Goal: Task Accomplishment & Management: Manage account settings

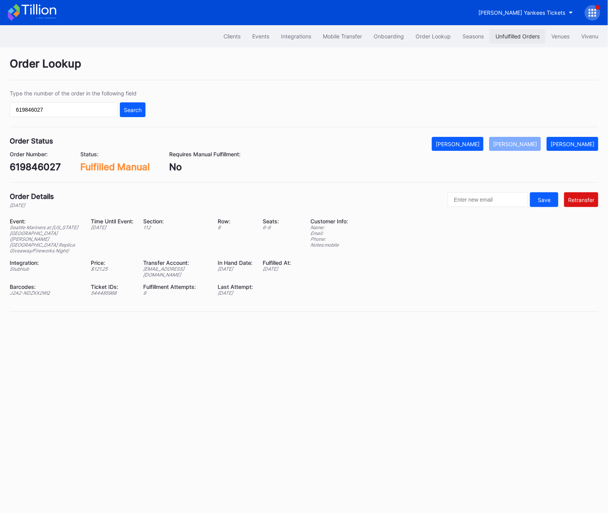
click at [521, 38] on div "Unfulfilled Orders" at bounding box center [517, 36] width 44 height 7
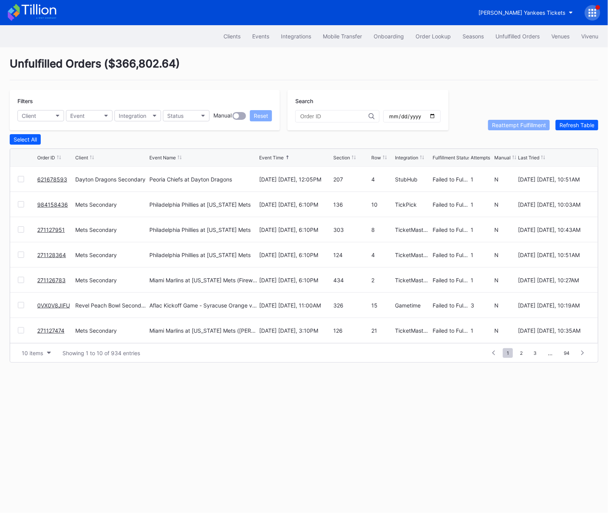
click at [54, 180] on link "621678593" at bounding box center [52, 179] width 30 height 7
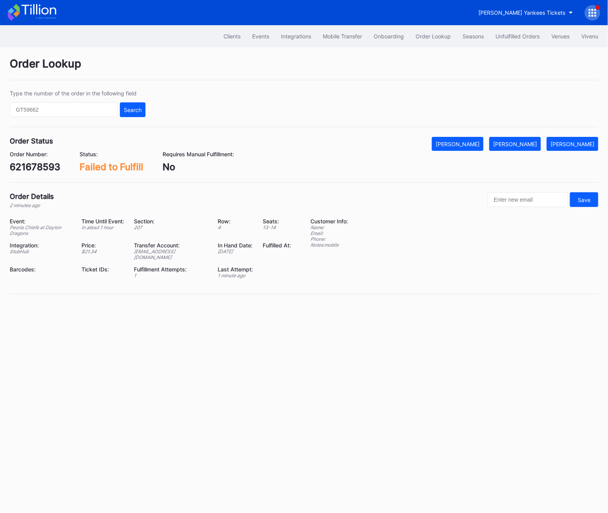
click at [54, 170] on div "621678593" at bounding box center [35, 166] width 50 height 11
copy div "621678593"
click at [31, 167] on div "621678593" at bounding box center [35, 166] width 50 height 11
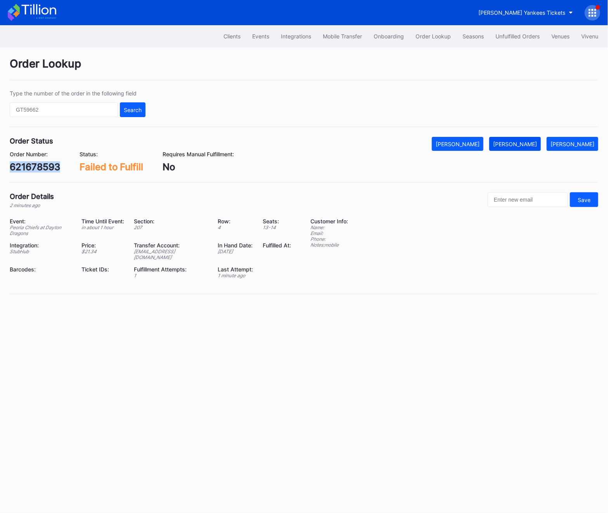
click at [524, 145] on div "Mark Fulfilled" at bounding box center [515, 144] width 44 height 7
click at [21, 170] on div "621678593" at bounding box center [35, 166] width 50 height 11
click at [560, 10] on div "Cohens Yankees Tickets" at bounding box center [521, 12] width 87 height 7
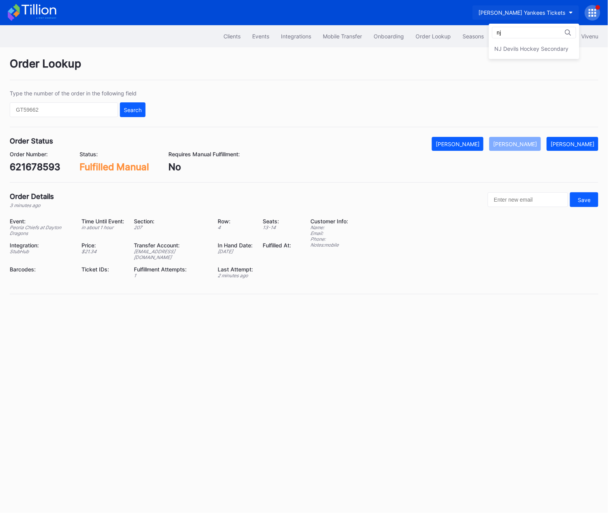
type input "n"
type input "pru"
click at [530, 51] on div "[GEOGRAPHIC_DATA]" at bounding box center [522, 48] width 54 height 7
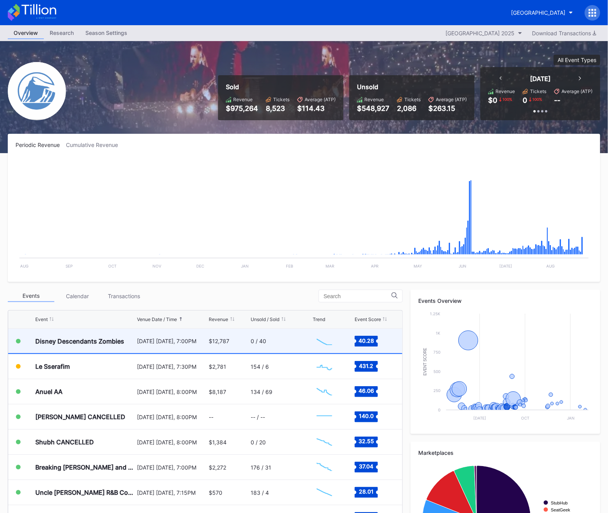
scroll to position [882, 0]
click at [144, 343] on div "August 24 Sunday, 7:00PM" at bounding box center [172, 341] width 70 height 7
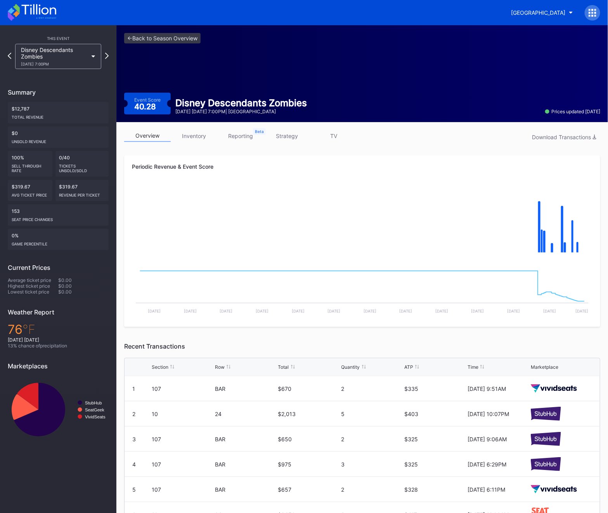
click at [236, 137] on link "reporting" at bounding box center [240, 136] width 47 height 12
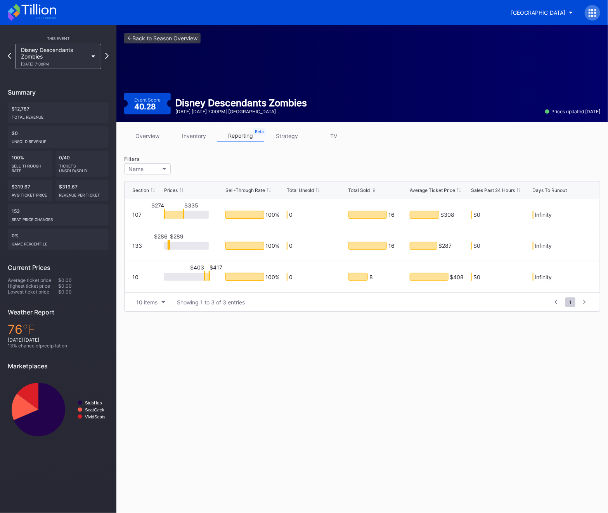
click at [284, 139] on link "strategy" at bounding box center [287, 136] width 47 height 12
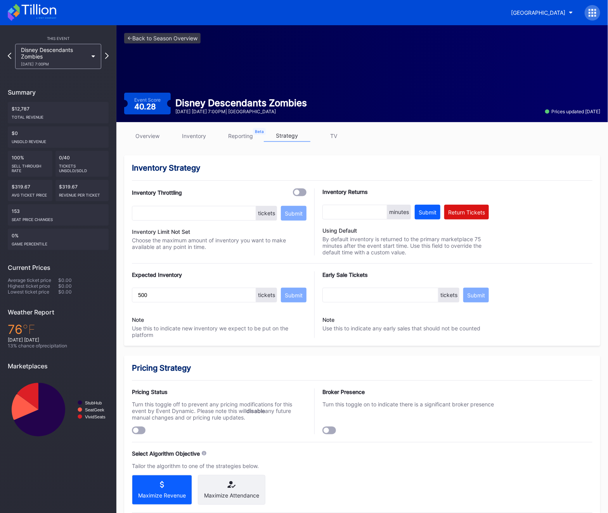
click at [140, 434] on div at bounding box center [139, 431] width 14 height 8
click at [130, 38] on link "<- Back to Season Overview" at bounding box center [162, 38] width 76 height 10
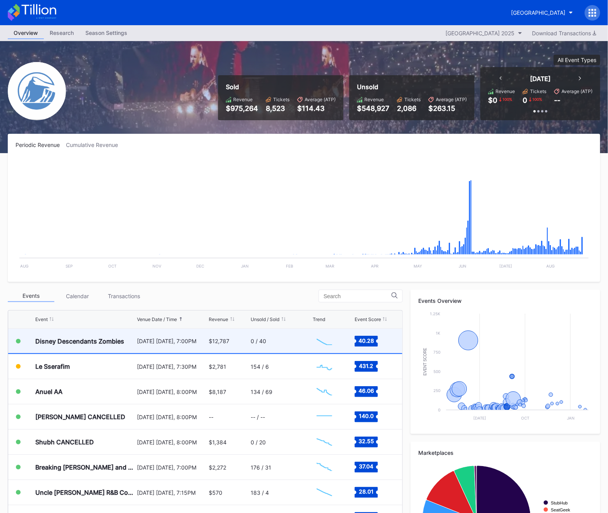
scroll to position [882, 0]
click at [213, 349] on div "$12,787" at bounding box center [229, 341] width 40 height 24
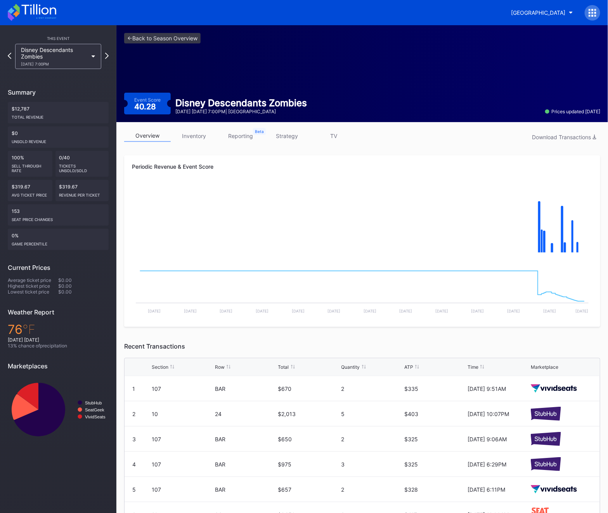
click at [197, 138] on link "inventory" at bounding box center [194, 136] width 47 height 12
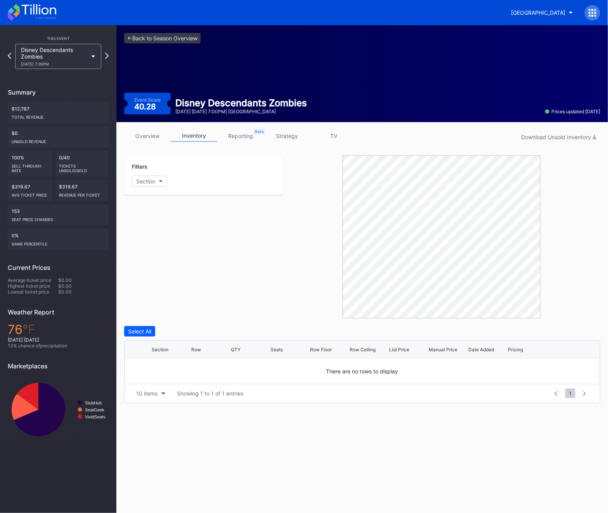
click at [594, 16] on div at bounding box center [593, 13] width 16 height 16
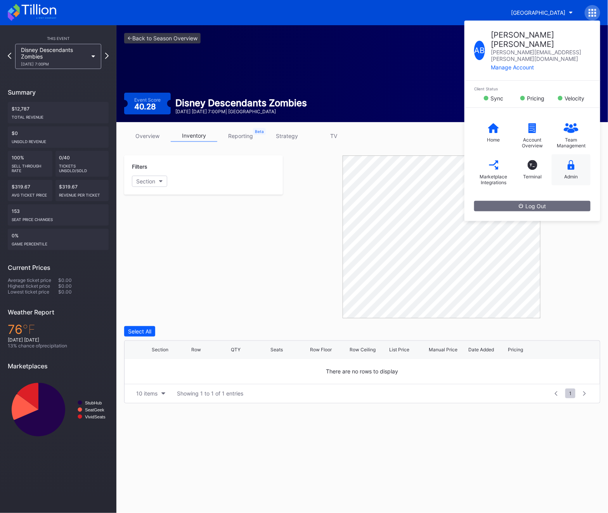
click at [568, 164] on div "Admin" at bounding box center [571, 169] width 39 height 31
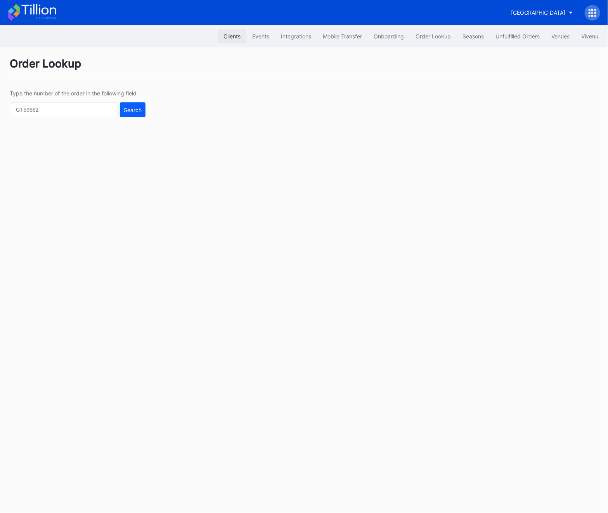
click at [236, 40] on button "Clients" at bounding box center [232, 36] width 29 height 14
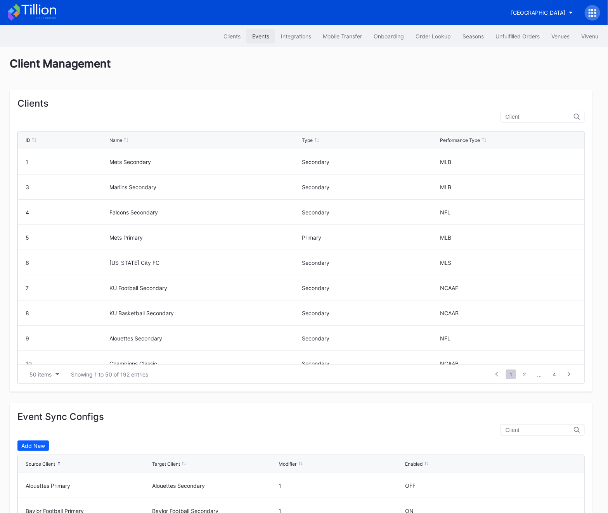
click at [260, 38] on div "Events" at bounding box center [260, 36] width 17 height 7
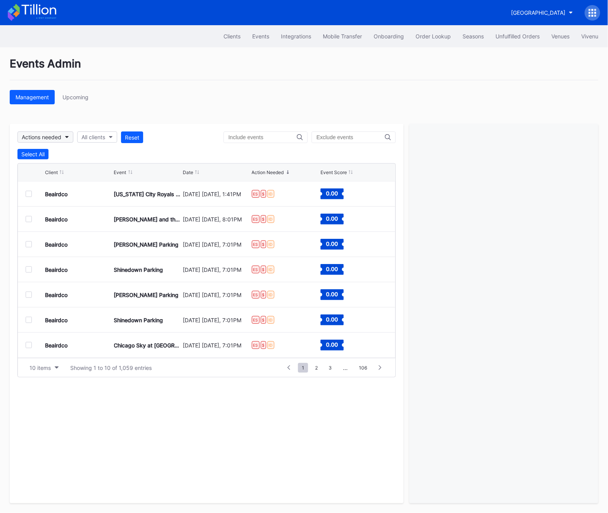
click at [61, 135] on div "Actions needed" at bounding box center [42, 137] width 40 height 7
click at [91, 138] on div "All clients" at bounding box center [93, 137] width 24 height 7
type input "pru"
click at [148, 176] on div "[GEOGRAPHIC_DATA]" at bounding box center [123, 172] width 90 height 14
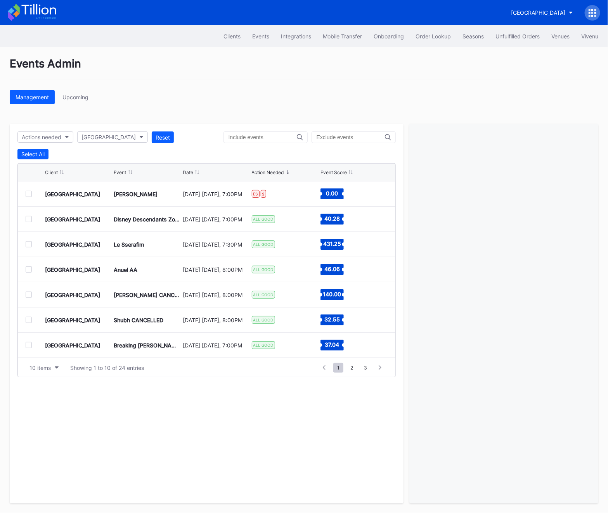
click at [30, 192] on div at bounding box center [29, 194] width 6 height 6
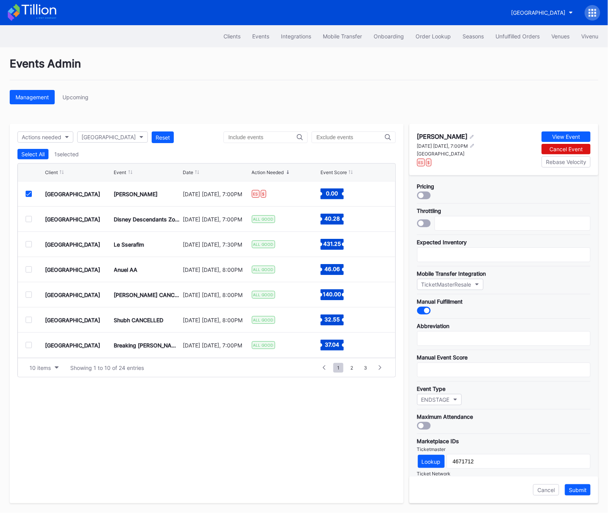
click at [30, 192] on icon at bounding box center [28, 194] width 5 height 4
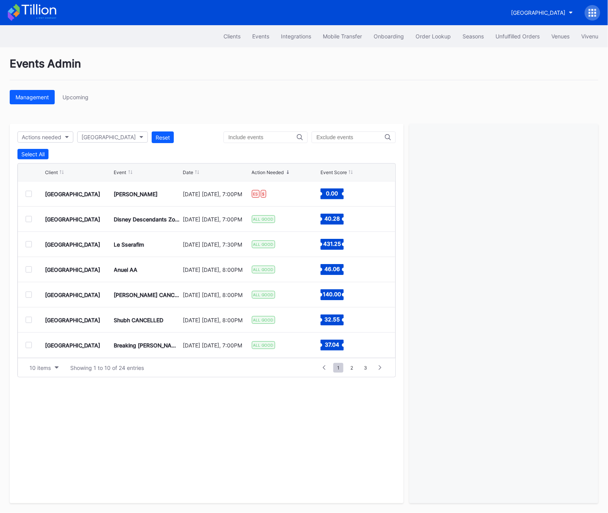
click at [30, 216] on div at bounding box center [29, 219] width 6 height 6
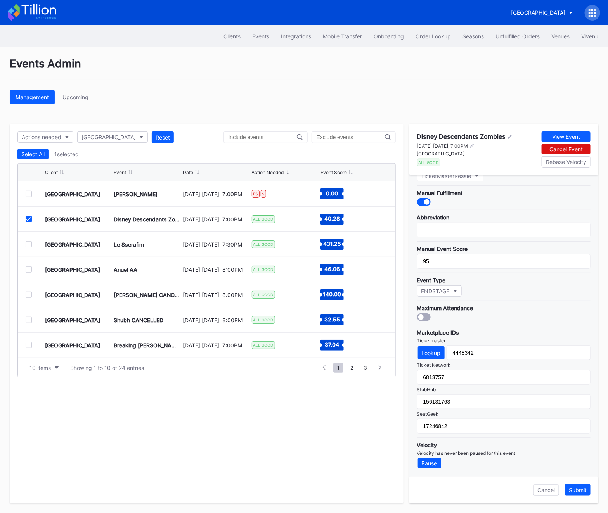
scroll to position [106, 0]
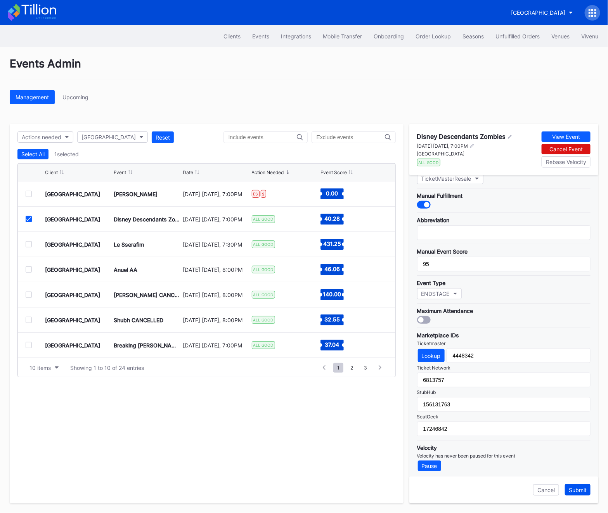
click at [578, 490] on div "Submit" at bounding box center [578, 490] width 18 height 7
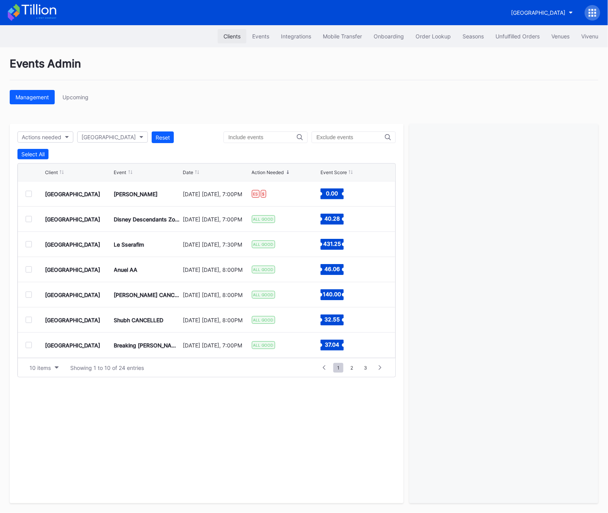
click at [241, 36] on button "Clients" at bounding box center [232, 36] width 29 height 14
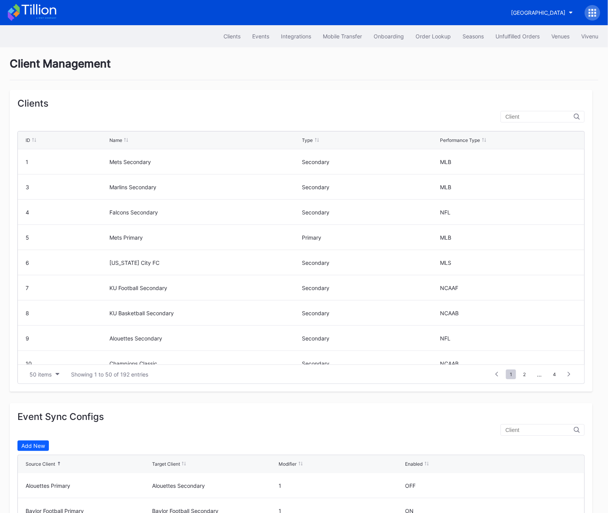
click at [535, 97] on div "Clients ID Name Type Performance Type 1 Mets Secondary Secondary MLB 3 Marlins …" at bounding box center [301, 241] width 583 height 302
click at [535, 116] on input "text" at bounding box center [539, 117] width 68 height 6
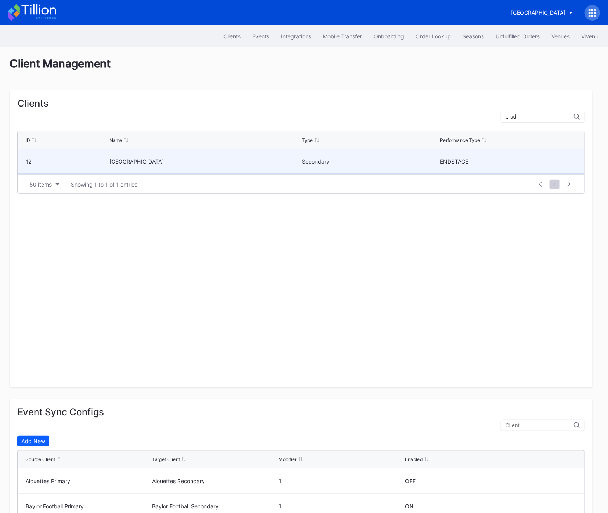
type input "prud"
click at [246, 167] on div "[GEOGRAPHIC_DATA]" at bounding box center [204, 161] width 191 height 24
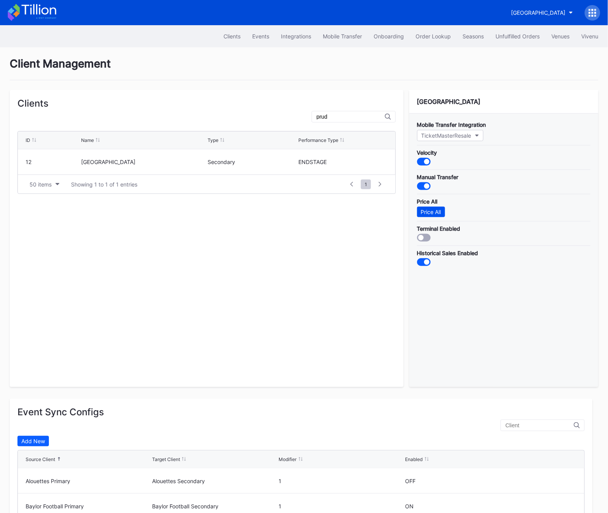
click at [427, 213] on div "Price All" at bounding box center [431, 212] width 20 height 7
click at [235, 36] on div "Clients" at bounding box center [231, 36] width 17 height 7
click at [592, 16] on icon at bounding box center [593, 16] width 2 height 2
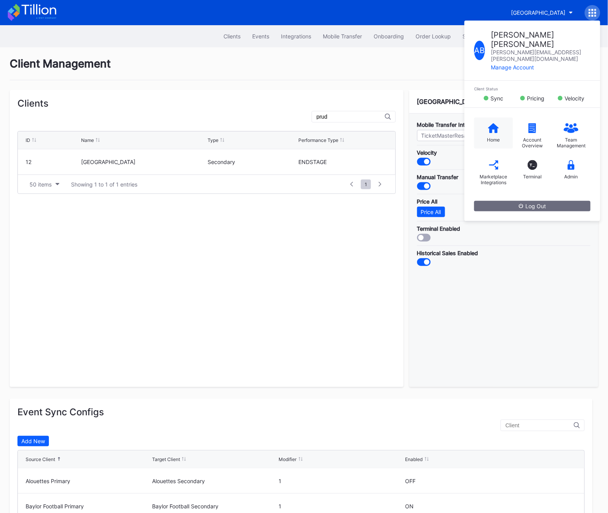
click at [488, 118] on div "Home" at bounding box center [493, 133] width 39 height 31
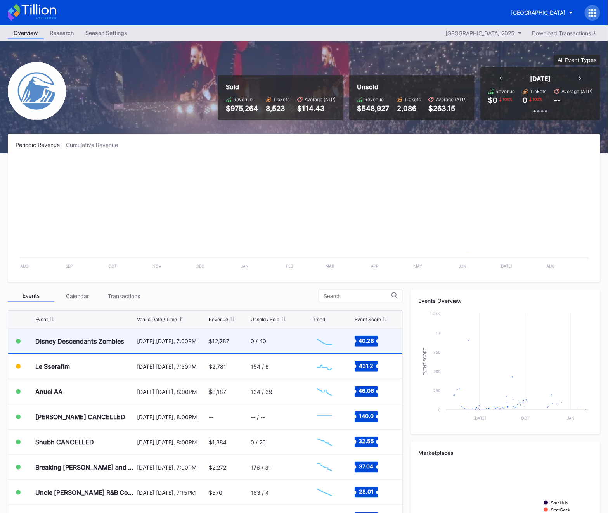
scroll to position [882, 0]
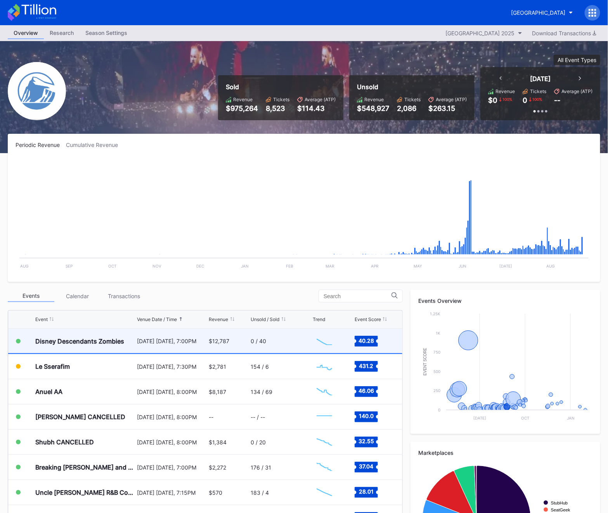
click at [86, 339] on div "Disney Descendants Zombies" at bounding box center [79, 342] width 89 height 8
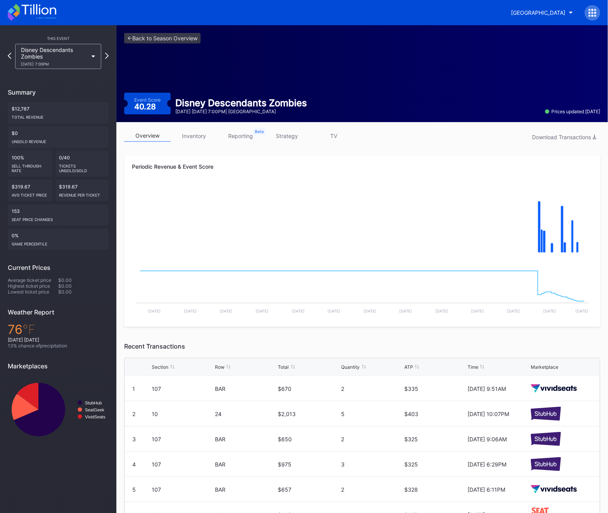
click at [285, 141] on link "strategy" at bounding box center [287, 136] width 47 height 12
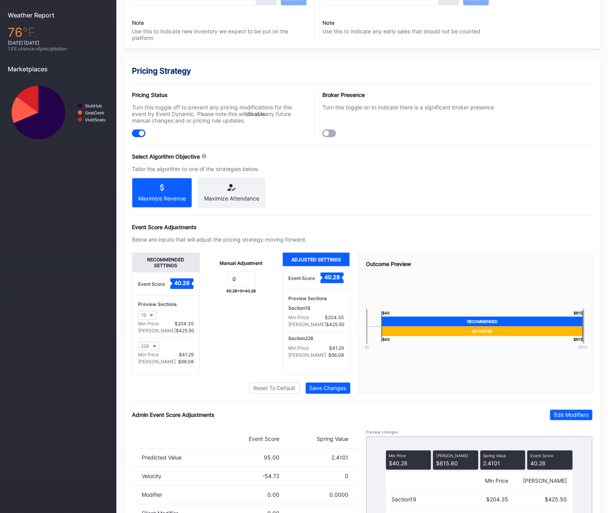
scroll to position [348, 0]
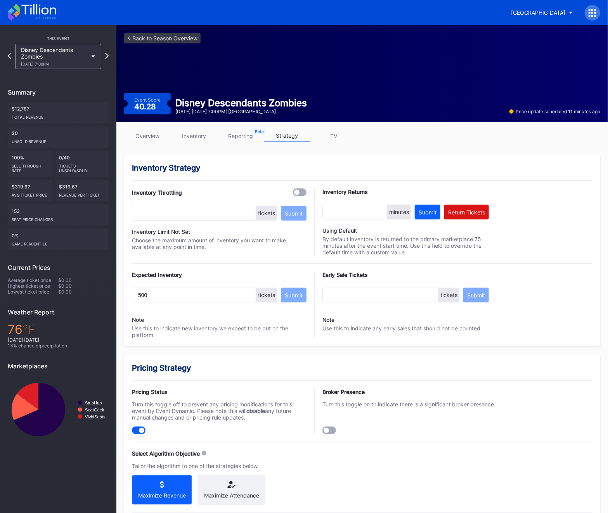
click at [194, 128] on div "overview inventory reporting strategy TV Inventory Strategy Inventory Throttlin…" at bounding box center [362, 488] width 492 height 732
click at [148, 140] on link "overview" at bounding box center [147, 136] width 47 height 12
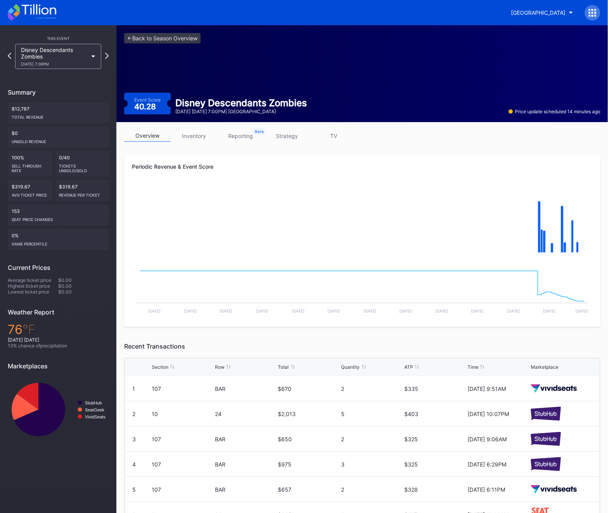
click at [194, 133] on link "inventory" at bounding box center [194, 136] width 47 height 12
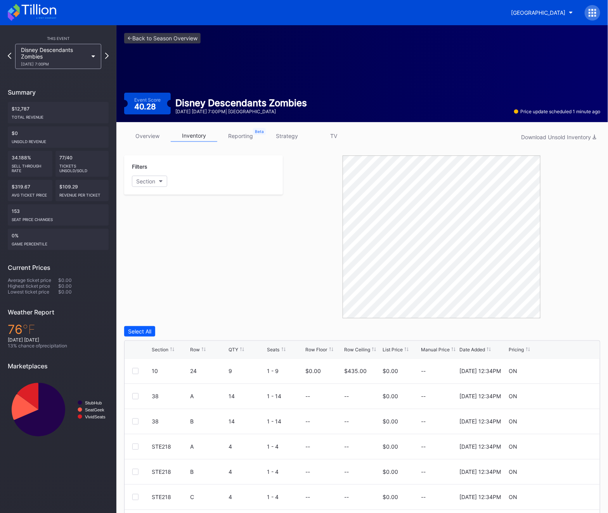
click at [589, 11] on icon at bounding box center [593, 13] width 8 height 8
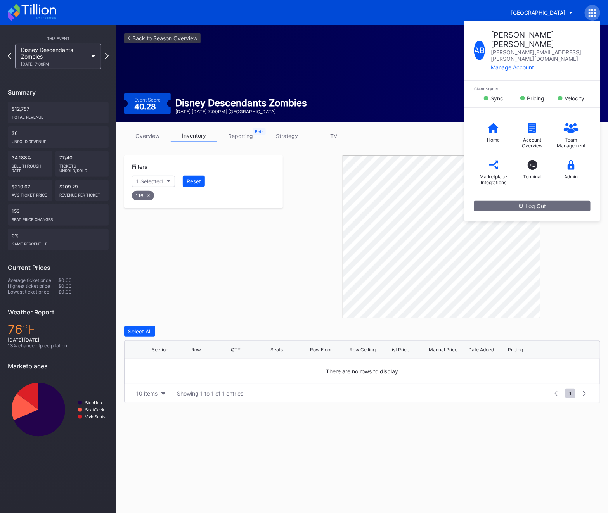
click at [171, 145] on div "overview inventory reporting strategy TV Download Unsold Inventory" at bounding box center [362, 138] width 476 height 16
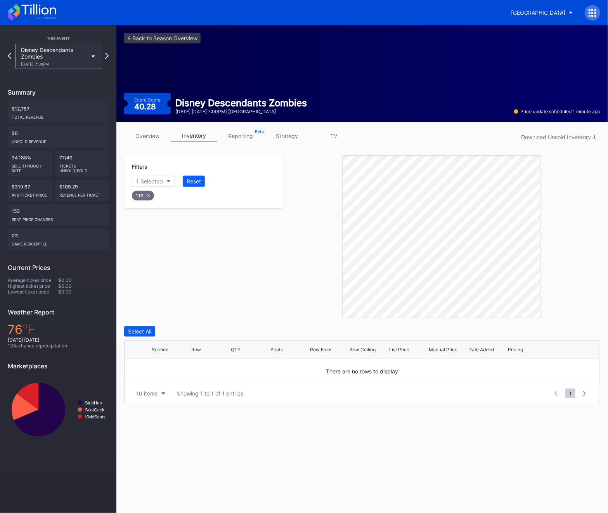
click at [190, 142] on div "overview inventory reporting strategy TV Download Unsold Inventory" at bounding box center [362, 138] width 476 height 16
click at [192, 142] on link "inventory" at bounding box center [194, 136] width 47 height 12
click at [149, 132] on link "overview" at bounding box center [147, 136] width 47 height 12
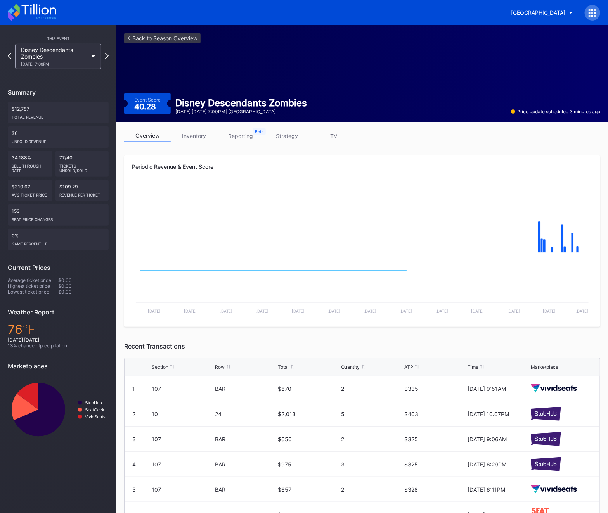
click at [189, 132] on link "inventory" at bounding box center [194, 136] width 47 height 12
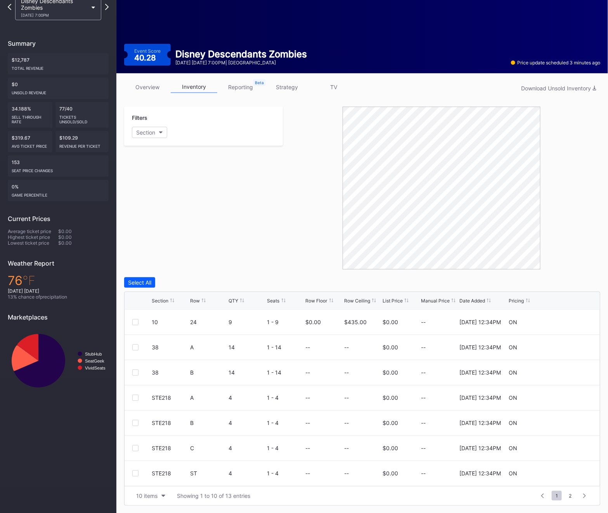
scroll to position [49, 0]
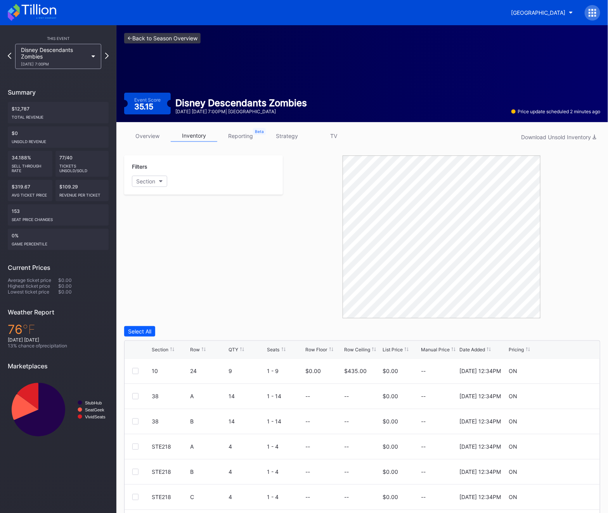
click at [138, 38] on link "<- Back to Season Overview" at bounding box center [162, 38] width 76 height 10
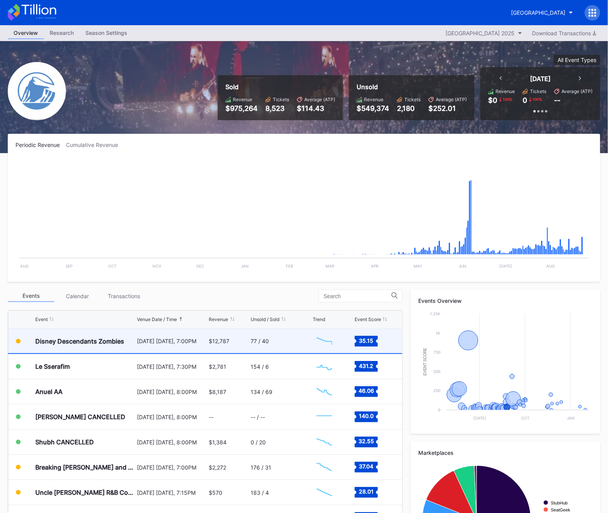
scroll to position [882, 0]
click at [193, 336] on div "August 24 Sunday, 7:00PM" at bounding box center [172, 341] width 70 height 24
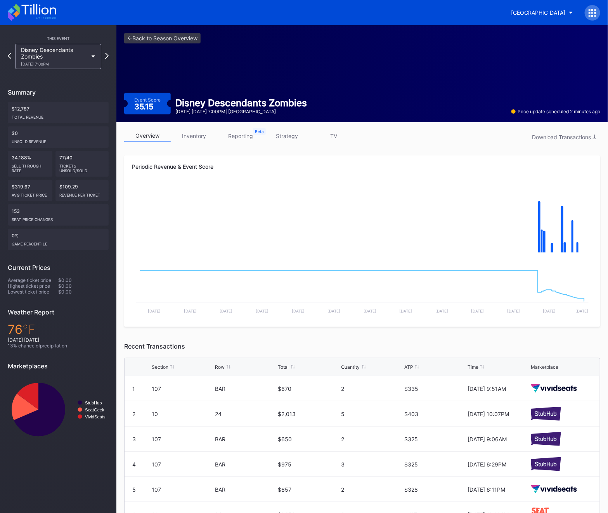
click at [191, 137] on link "inventory" at bounding box center [194, 136] width 47 height 12
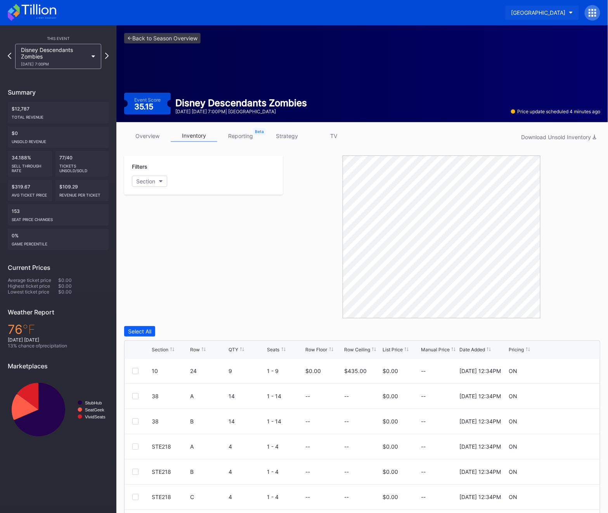
click at [576, 13] on button "[GEOGRAPHIC_DATA]" at bounding box center [542, 12] width 74 height 14
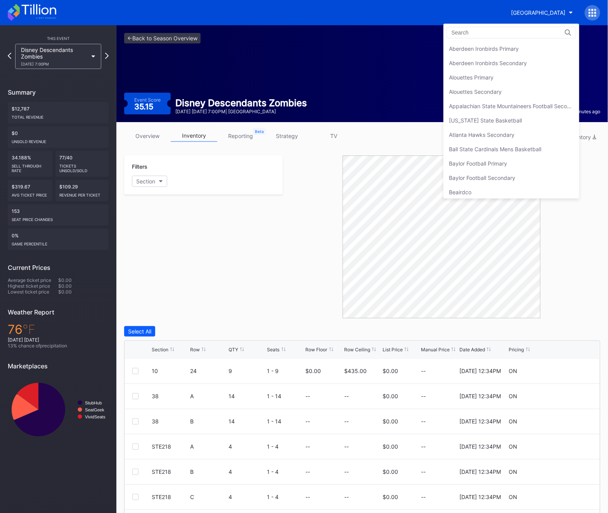
scroll to position [1806, 0]
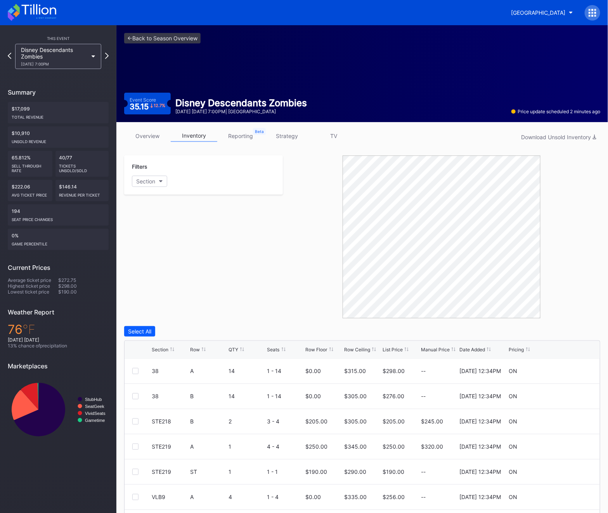
click at [599, 12] on div at bounding box center [593, 13] width 16 height 16
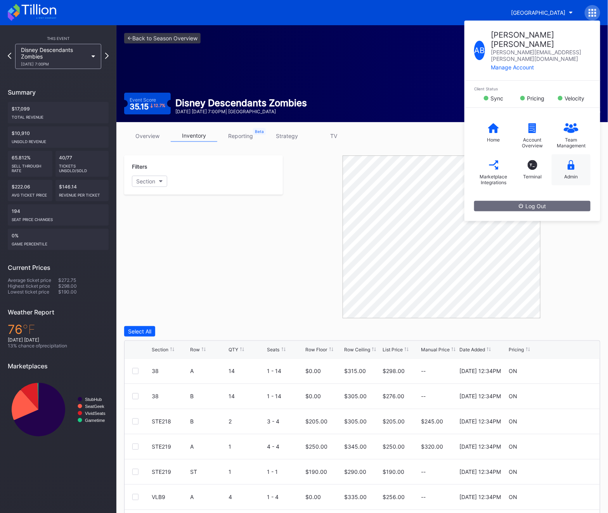
click at [571, 174] on div "Admin" at bounding box center [571, 177] width 14 height 6
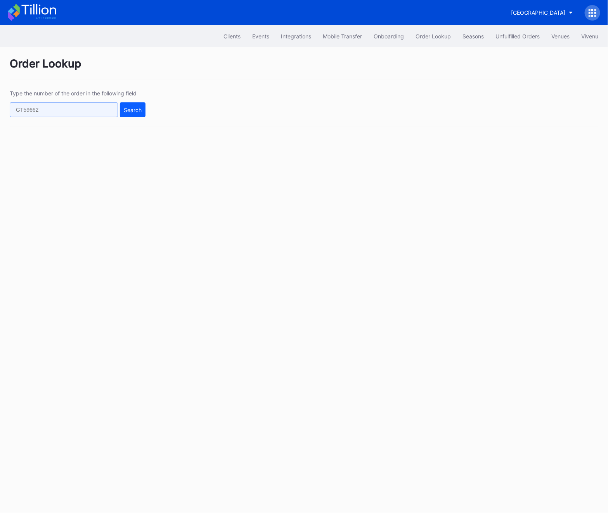
click at [78, 107] on input "text" at bounding box center [64, 109] width 108 height 15
paste input "588039625"
click at [133, 109] on div "Search" at bounding box center [133, 110] width 18 height 7
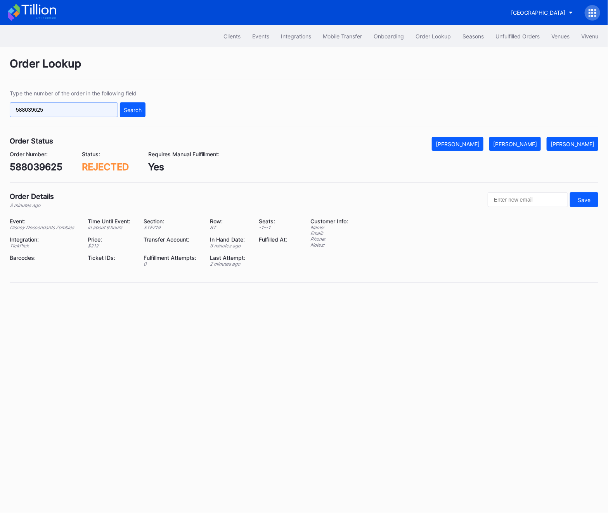
click at [65, 115] on input "588039625" at bounding box center [64, 109] width 108 height 15
paste input "731012737"
type input "731012737"
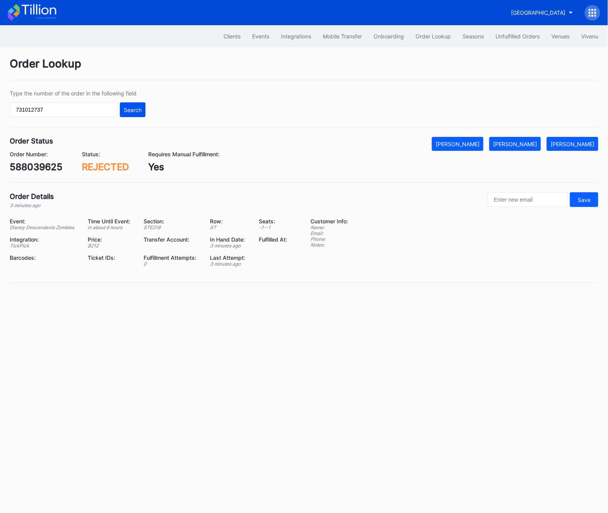
click at [128, 110] on div "Search" at bounding box center [133, 110] width 18 height 7
click at [513, 35] on div "Unfulfilled Orders" at bounding box center [517, 36] width 44 height 7
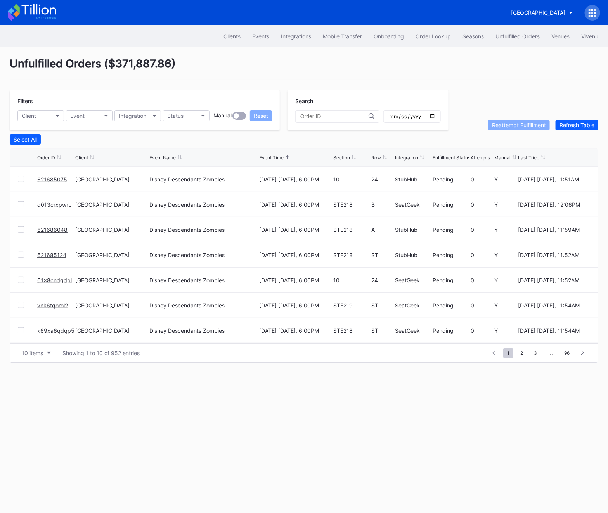
scroll to position [75, 0]
click at [525, 358] on div "10 items Showing 1 to 10 of 952 entries 1 ... -1 0 1 2 3 ... 96" at bounding box center [304, 352] width 588 height 19
click at [524, 358] on div "1 ... -1 0 1 2 3 ... 96" at bounding box center [538, 353] width 104 height 11
click at [524, 357] on span "2" at bounding box center [521, 353] width 10 height 10
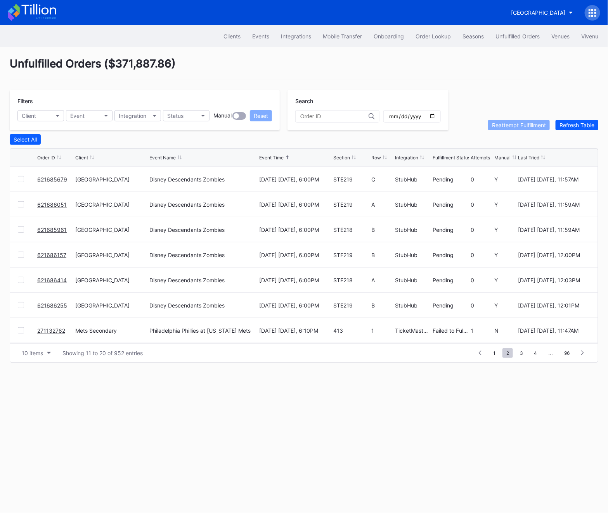
click at [488, 354] on div "1 ... 0 1 2 3 4 ... 96" at bounding box center [532, 353] width 118 height 11
click at [494, 354] on span "1" at bounding box center [494, 353] width 10 height 10
click at [523, 354] on span "2" at bounding box center [521, 353] width 10 height 10
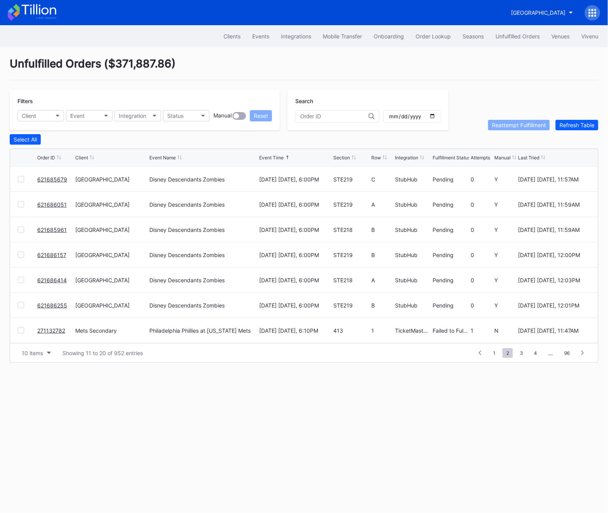
click at [45, 305] on link "621686255" at bounding box center [52, 305] width 30 height 7
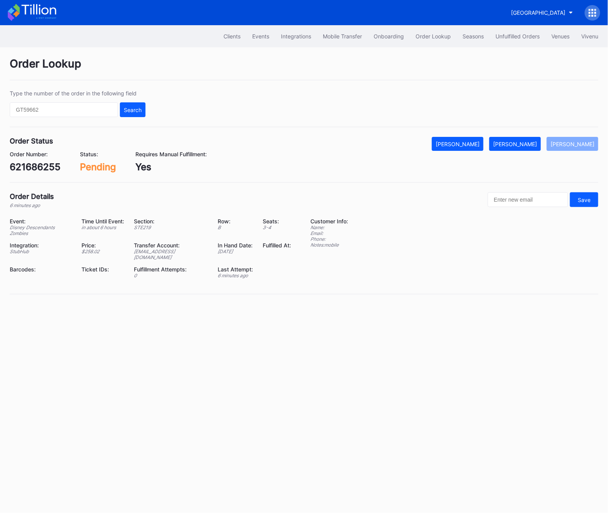
click at [23, 167] on div "621686255" at bounding box center [35, 166] width 51 height 11
copy div "621686255"
click at [517, 140] on button "Mark Fulfilled" at bounding box center [515, 144] width 52 height 14
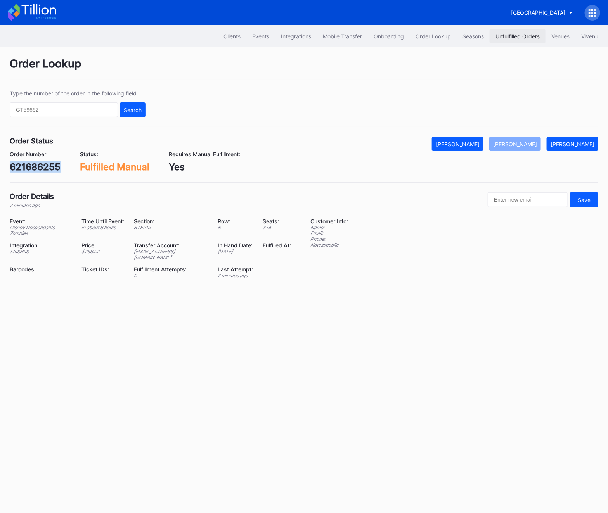
click at [517, 35] on div "Unfulfilled Orders" at bounding box center [517, 36] width 44 height 7
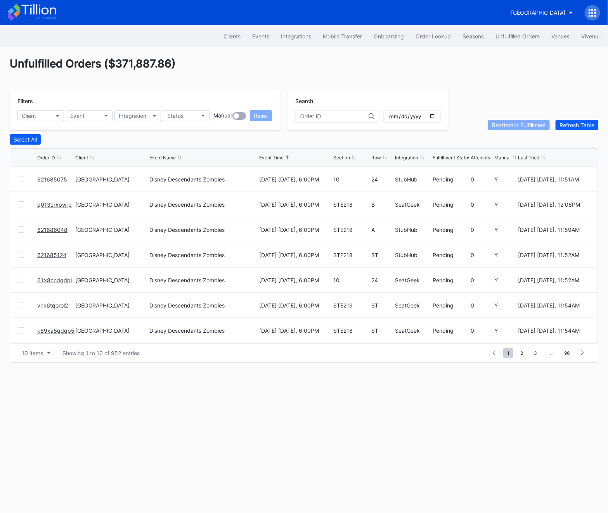
click at [45, 180] on link "621685075" at bounding box center [52, 179] width 30 height 7
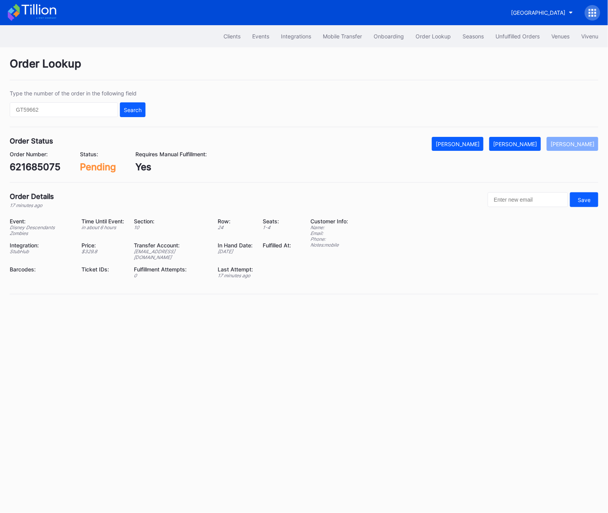
click at [37, 168] on div "621685075" at bounding box center [35, 166] width 51 height 11
copy div "621685075"
click at [534, 142] on div "[PERSON_NAME]" at bounding box center [515, 144] width 44 height 7
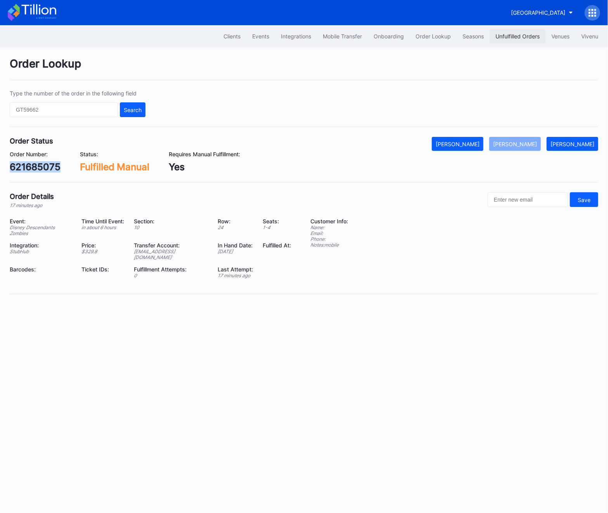
click at [521, 40] on button "Unfulfilled Orders" at bounding box center [518, 36] width 56 height 14
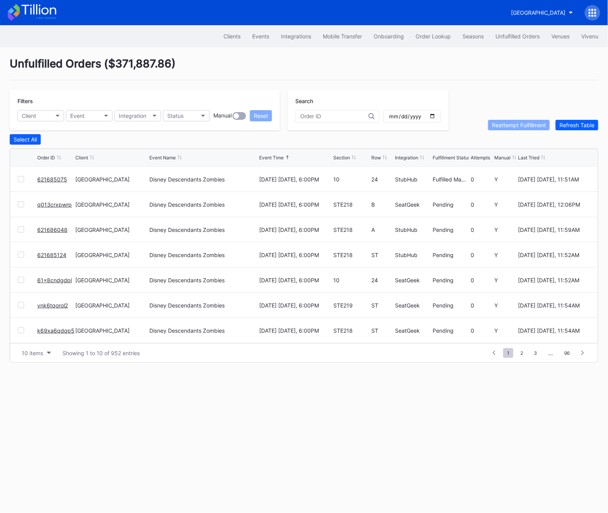
click at [42, 204] on link "q013crxpwrp" at bounding box center [54, 204] width 35 height 7
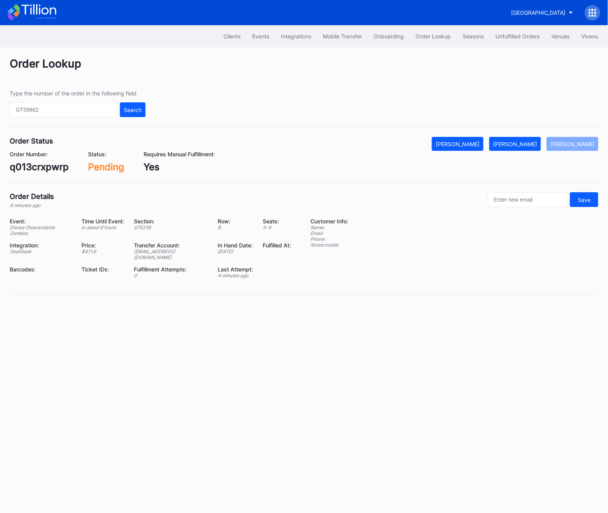
click at [19, 171] on div "q013crxpwrp" at bounding box center [39, 166] width 59 height 11
copy div "q013crxpwrp"
click at [540, 150] on button "[PERSON_NAME]" at bounding box center [515, 144] width 52 height 14
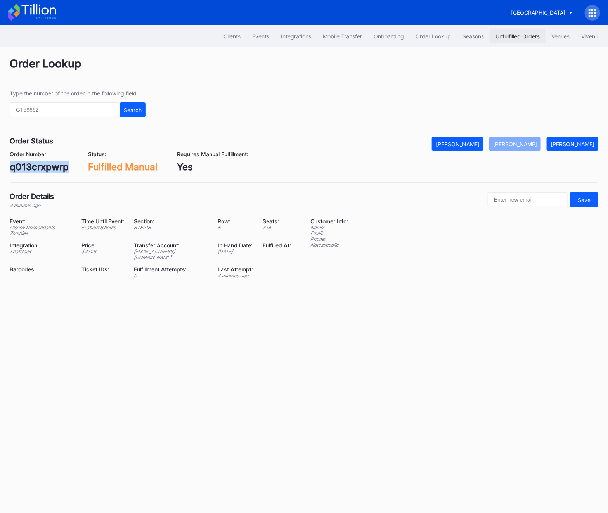
click at [514, 33] on div "Unfulfilled Orders" at bounding box center [517, 36] width 44 height 7
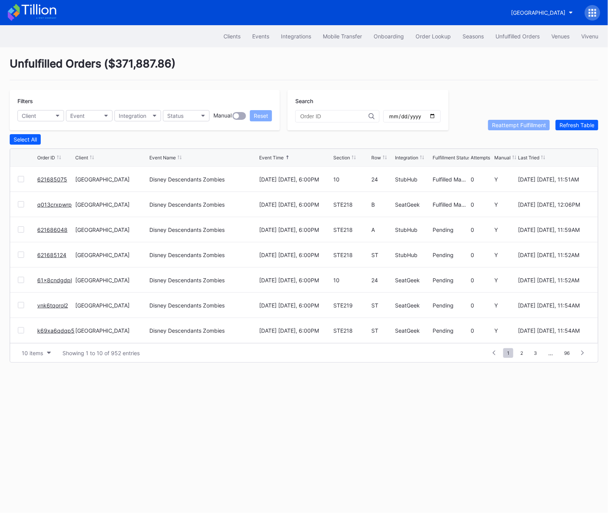
click at [51, 227] on link "621686048" at bounding box center [52, 230] width 30 height 7
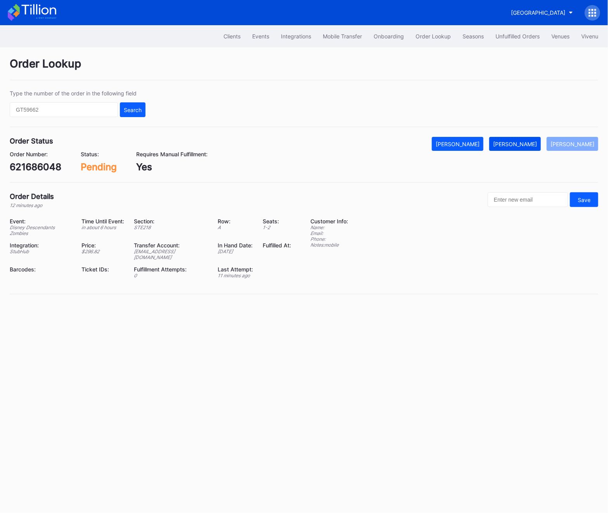
click at [528, 141] on div "[PERSON_NAME]" at bounding box center [515, 144] width 44 height 7
click at [18, 161] on div "621686048" at bounding box center [36, 166] width 52 height 11
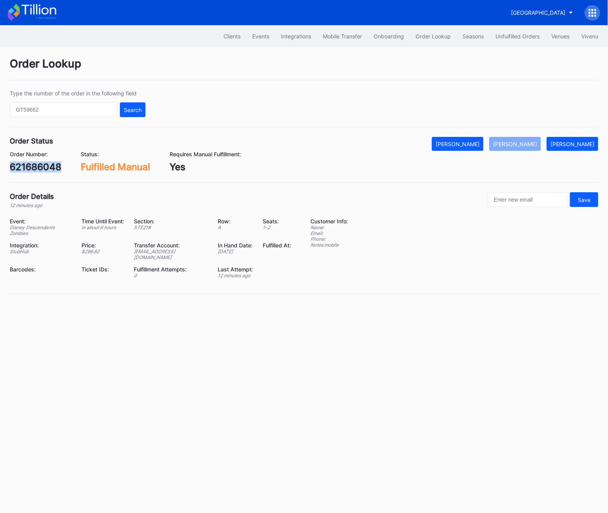
click at [18, 161] on div "621686048" at bounding box center [36, 166] width 52 height 11
copy div "621686048"
click at [515, 23] on div "[GEOGRAPHIC_DATA]" at bounding box center [304, 12] width 608 height 25
click at [514, 40] on button "Unfulfilled Orders" at bounding box center [518, 36] width 56 height 14
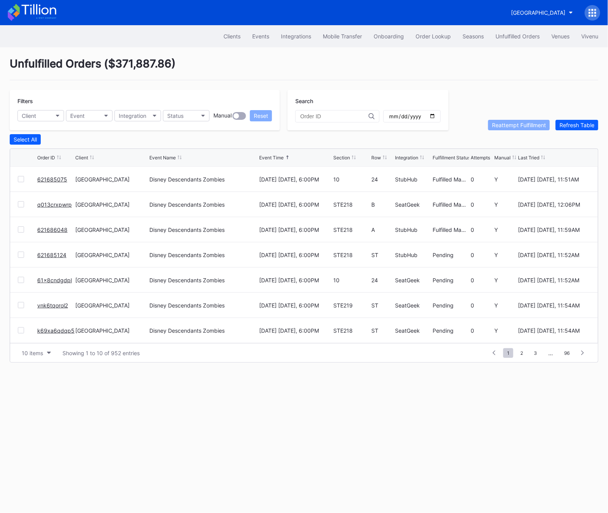
click at [43, 254] on link "621685124" at bounding box center [51, 255] width 29 height 7
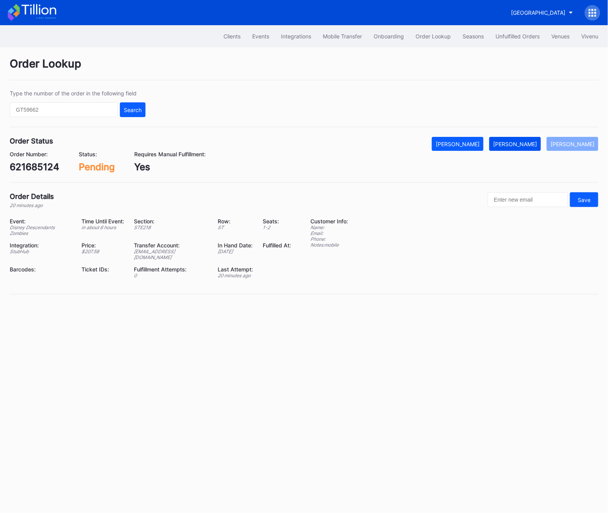
click at [515, 137] on button "[PERSON_NAME]" at bounding box center [515, 144] width 52 height 14
click at [15, 167] on div "621685124" at bounding box center [35, 166] width 50 height 11
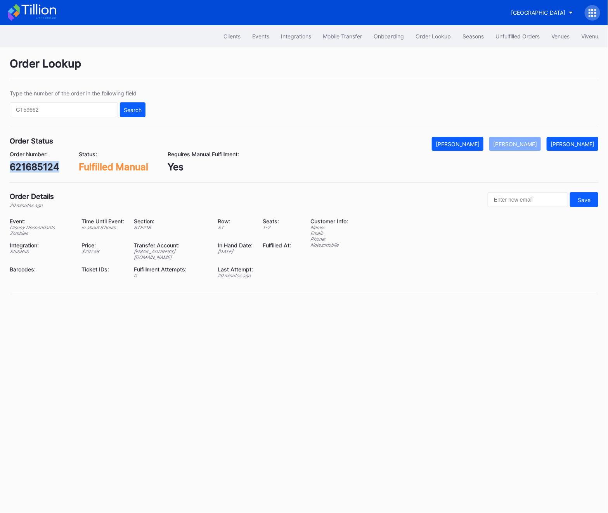
click at [15, 167] on div "621685124" at bounding box center [35, 166] width 50 height 11
copy div "621685124"
click at [504, 43] on button "Unfulfilled Orders" at bounding box center [518, 36] width 56 height 14
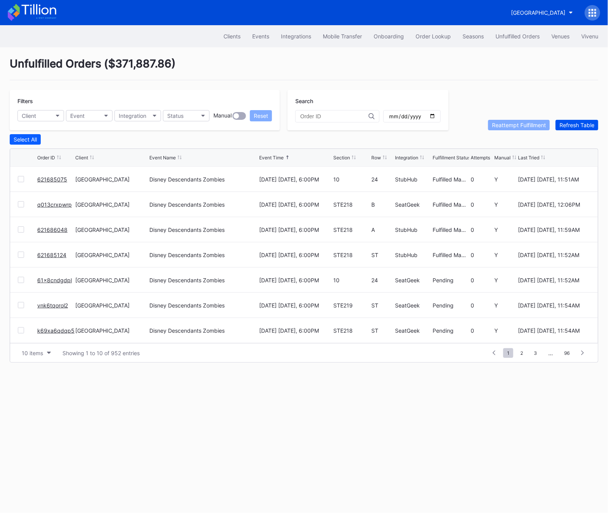
click at [575, 123] on div "Refresh Table" at bounding box center [576, 125] width 35 height 7
click at [524, 350] on span "2" at bounding box center [521, 353] width 10 height 10
click at [494, 351] on span "1" at bounding box center [494, 353] width 10 height 10
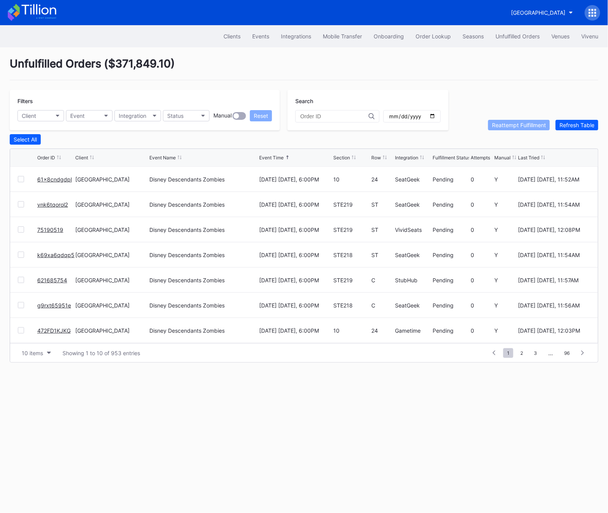
click at [45, 178] on link "61x8cndgdpl" at bounding box center [54, 179] width 35 height 7
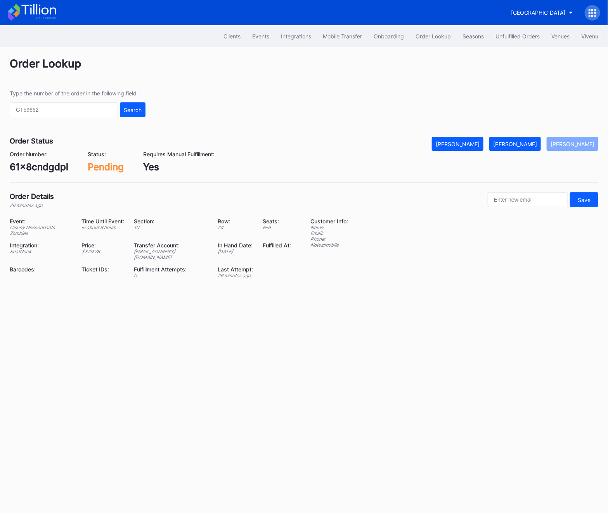
click at [16, 169] on div "61x8cndgdpl" at bounding box center [39, 166] width 59 height 11
copy div "61x8cndgdpl"
click at [521, 138] on button "[PERSON_NAME]" at bounding box center [515, 144] width 52 height 14
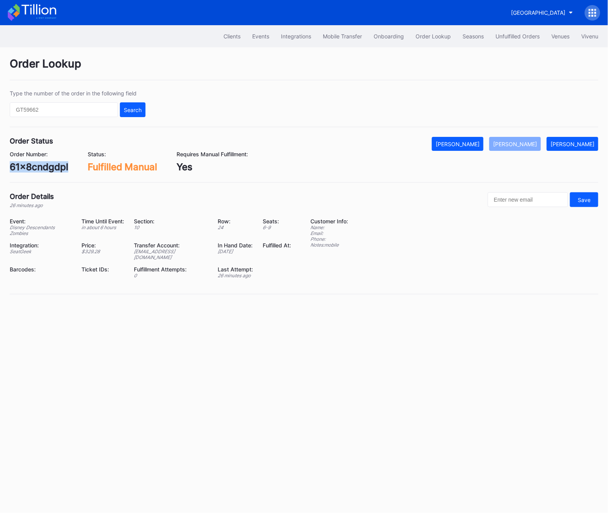
click at [38, 170] on div "61x8cndgdpl" at bounding box center [39, 166] width 59 height 11
click at [516, 32] on button "Unfulfilled Orders" at bounding box center [518, 36] width 56 height 14
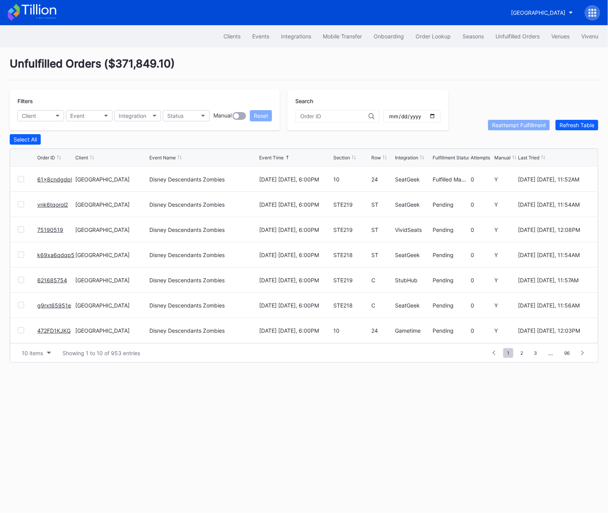
click at [52, 206] on link "vnk6tqorol2" at bounding box center [52, 204] width 31 height 7
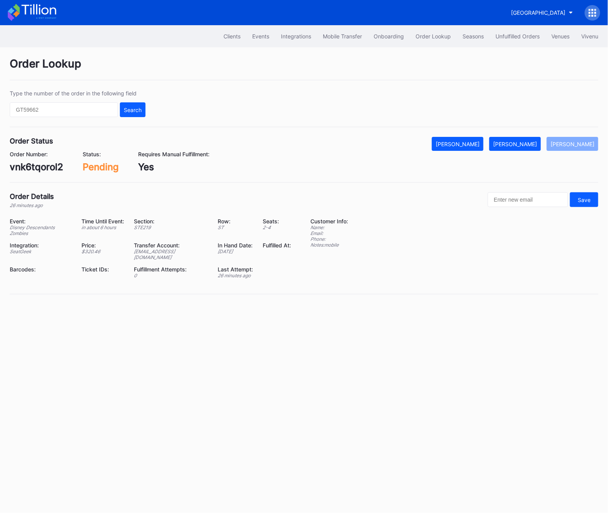
click at [37, 169] on div "vnk6tqorol2" at bounding box center [37, 166] width 54 height 11
copy div "vnk6tqorol2"
click at [35, 169] on div "vnk6tqorol2" at bounding box center [37, 166] width 54 height 11
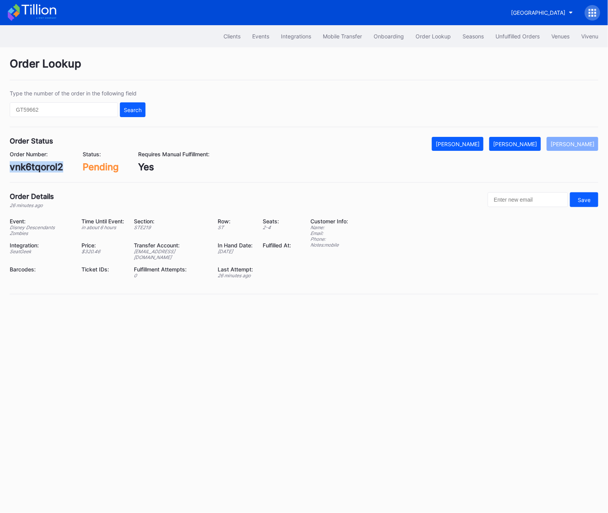
click at [35, 169] on div "vnk6tqorol2" at bounding box center [37, 166] width 54 height 11
click at [531, 140] on button "[PERSON_NAME]" at bounding box center [515, 144] width 52 height 14
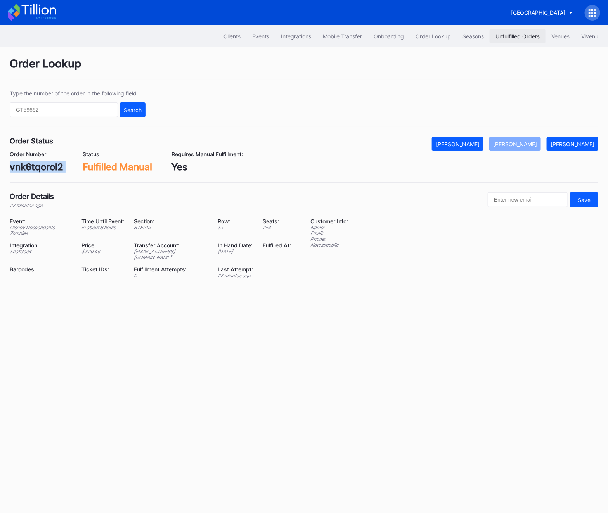
click at [511, 33] on div "Unfulfilled Orders" at bounding box center [517, 36] width 44 height 7
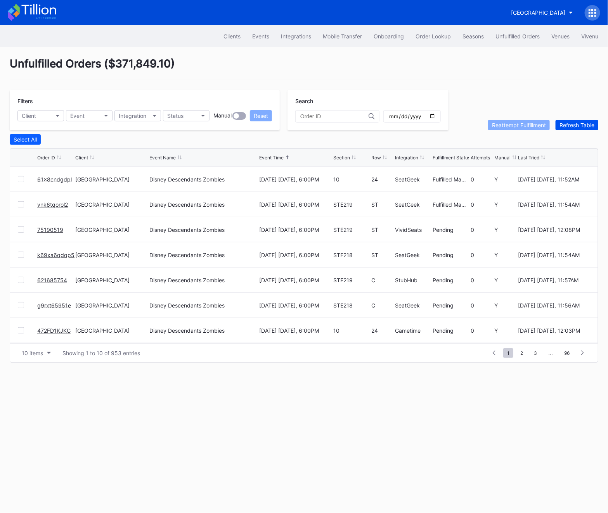
click at [579, 125] on div "Refresh Table" at bounding box center [576, 125] width 35 height 7
click at [50, 230] on link "75190519" at bounding box center [50, 230] width 26 height 7
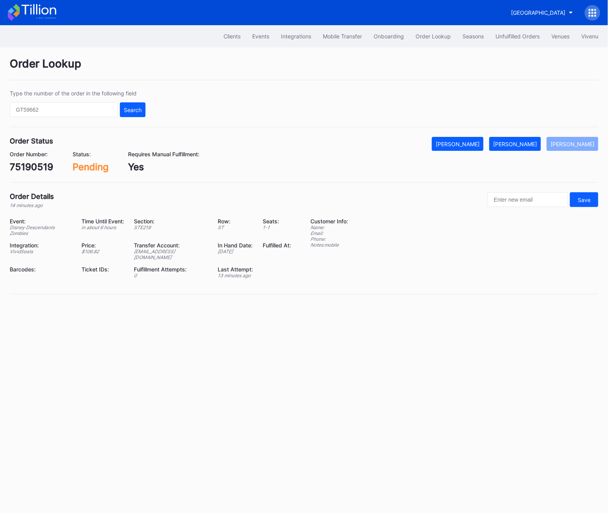
click at [24, 163] on div "75190519" at bounding box center [31, 166] width 43 height 11
copy div "75190519"
click at [537, 143] on div "[PERSON_NAME]" at bounding box center [515, 144] width 44 height 7
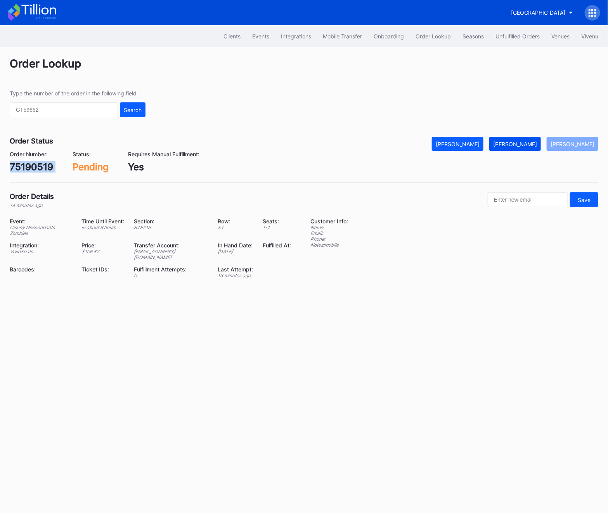
click at [537, 143] on div "[PERSON_NAME]" at bounding box center [515, 144] width 44 height 7
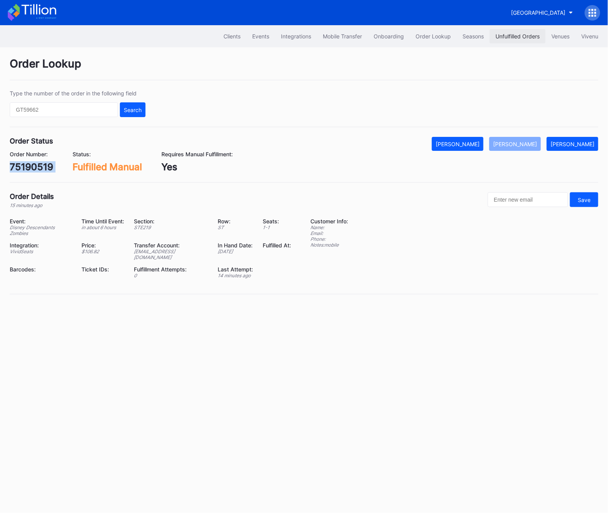
click at [523, 40] on button "Unfulfilled Orders" at bounding box center [518, 36] width 56 height 14
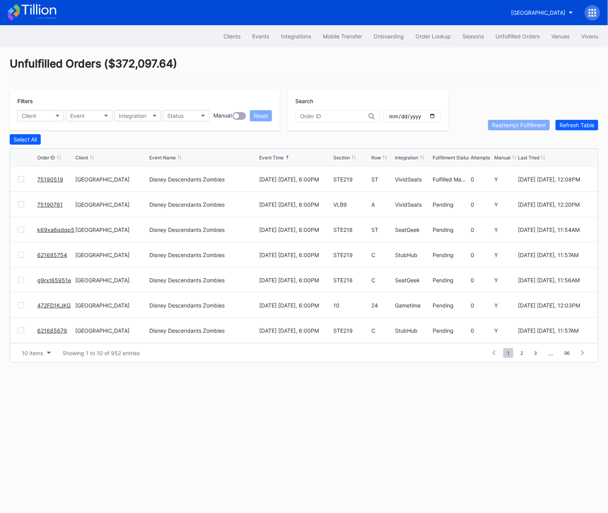
click at [54, 201] on link "75190761" at bounding box center [50, 204] width 26 height 7
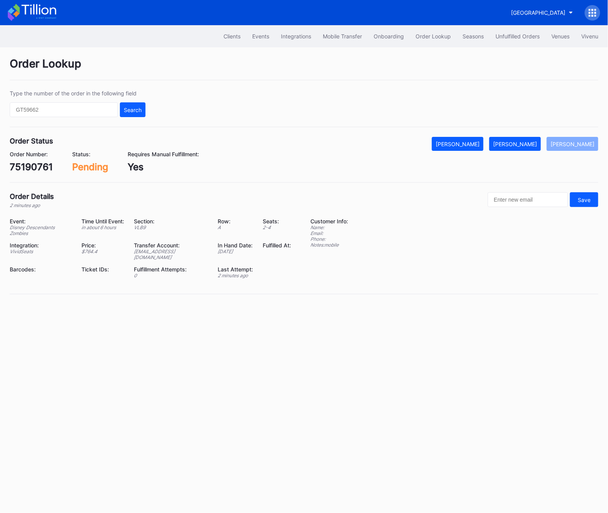
click at [39, 165] on div "75190761" at bounding box center [31, 166] width 43 height 11
copy div "75190761"
click at [530, 146] on div "[PERSON_NAME]" at bounding box center [515, 144] width 44 height 7
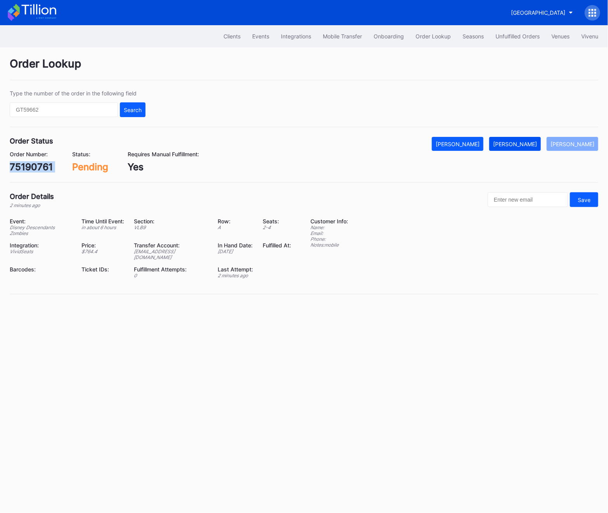
click at [530, 146] on div "[PERSON_NAME]" at bounding box center [515, 144] width 44 height 7
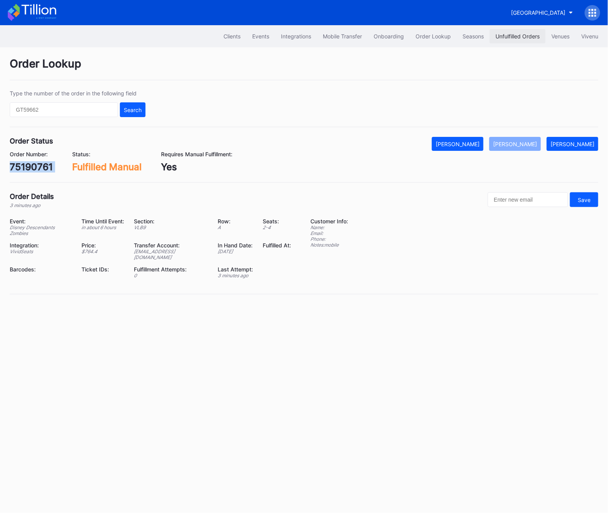
click at [506, 35] on div "Unfulfilled Orders" at bounding box center [517, 36] width 44 height 7
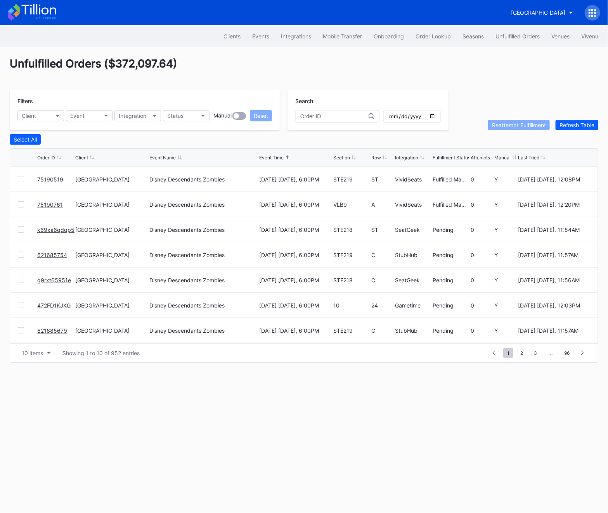
click at [54, 231] on link "k69xa6qdqp5" at bounding box center [55, 230] width 37 height 7
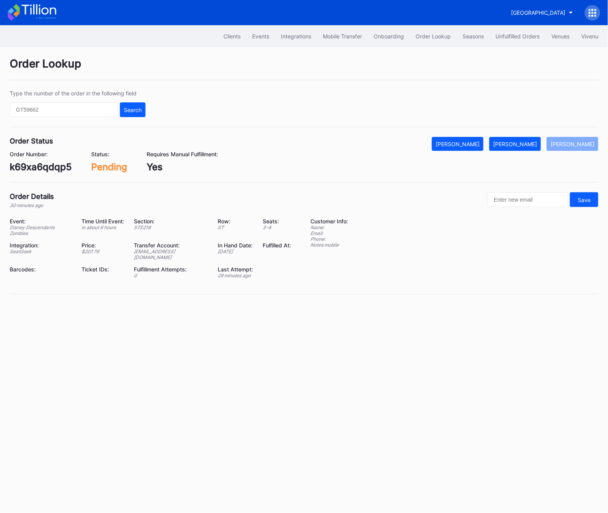
click at [26, 164] on div "k69xa6qdqp5" at bounding box center [41, 166] width 62 height 11
copy div "k69xa6qdqp5"
click at [533, 144] on div "[PERSON_NAME]" at bounding box center [515, 144] width 44 height 7
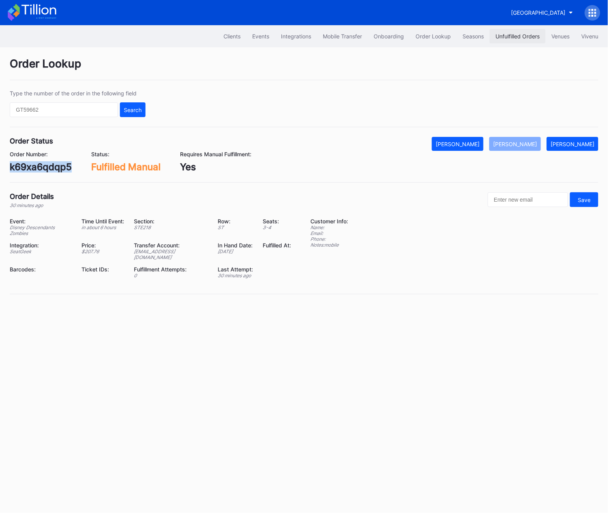
click at [513, 33] on div "Unfulfilled Orders" at bounding box center [517, 36] width 44 height 7
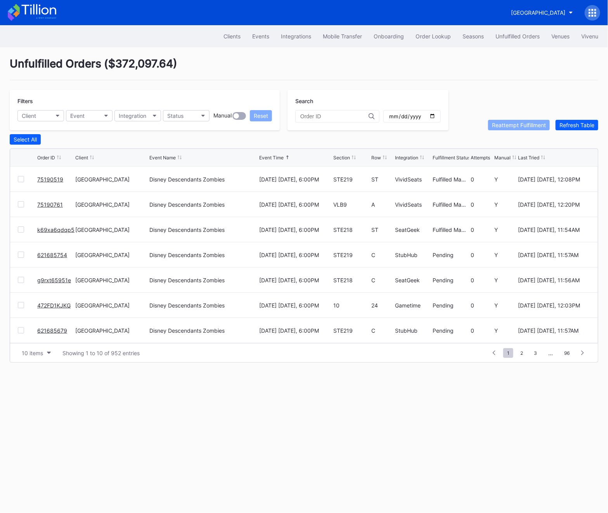
click at [56, 253] on link "621685754" at bounding box center [52, 255] width 30 height 7
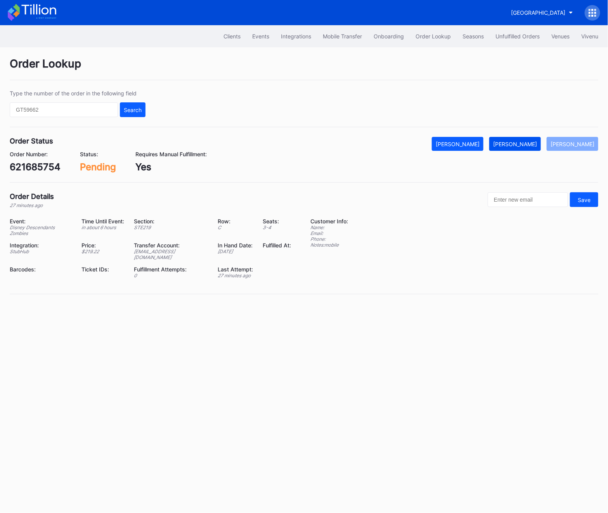
click at [537, 138] on button "[PERSON_NAME]" at bounding box center [515, 144] width 52 height 14
click at [28, 170] on div "621685754" at bounding box center [35, 166] width 51 height 11
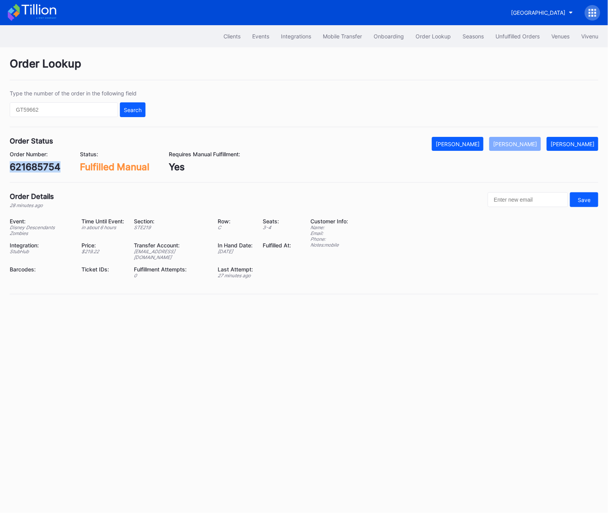
click at [28, 170] on div "621685754" at bounding box center [35, 166] width 51 height 11
click at [24, 170] on div "621685754" at bounding box center [35, 166] width 51 height 11
click at [38, 158] on div "Order Number: 621685754" at bounding box center [35, 162] width 51 height 22
click at [38, 173] on div "Order Status Mark Cancelled Mark Fulfilled Mark Pending Order Number: 621685754…" at bounding box center [304, 160] width 589 height 46
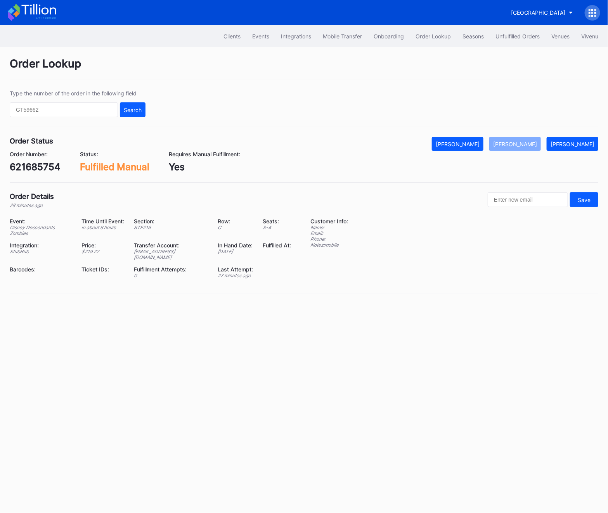
click at [38, 173] on div "Order Status Mark Cancelled Mark Fulfilled Mark Pending Order Number: 621685754…" at bounding box center [304, 160] width 589 height 46
click at [37, 168] on div "621685754" at bounding box center [35, 166] width 51 height 11
click at [495, 30] on button "Unfulfilled Orders" at bounding box center [518, 36] width 56 height 14
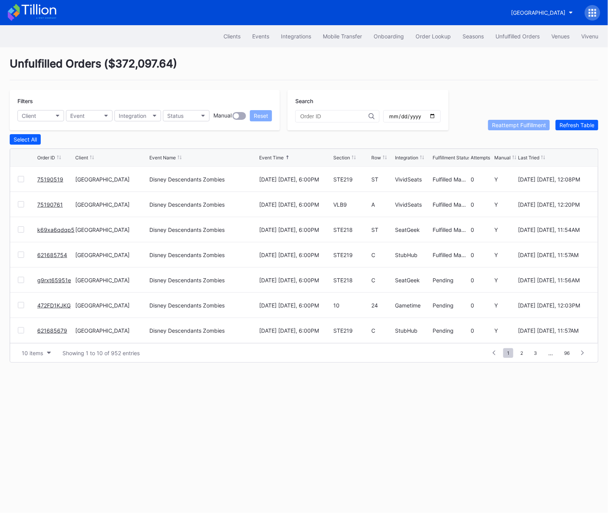
click at [495, 30] on button "Unfulfilled Orders" at bounding box center [518, 36] width 56 height 14
click at [52, 278] on link "g9rxt65951e" at bounding box center [54, 280] width 34 height 7
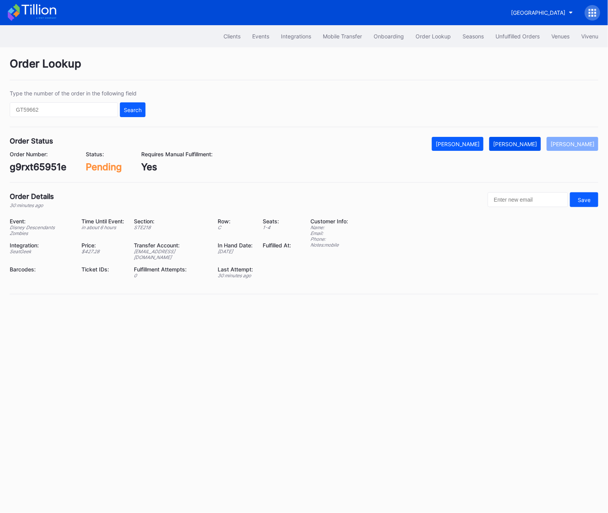
click at [519, 147] on div "[PERSON_NAME]" at bounding box center [515, 144] width 44 height 7
click at [43, 168] on div "g9rxt65951e" at bounding box center [38, 166] width 57 height 11
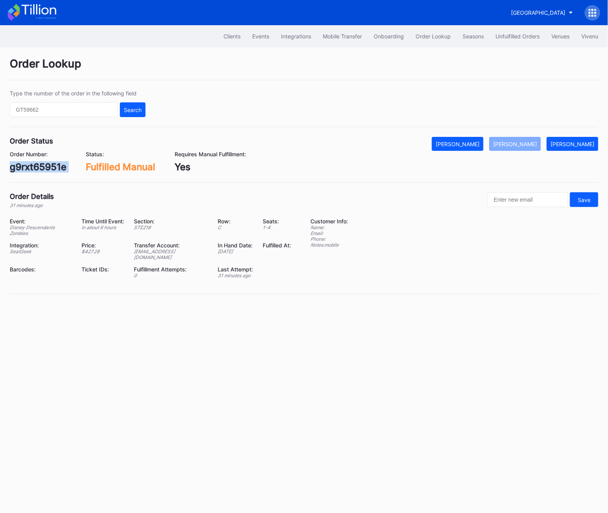
click at [43, 168] on div "g9rxt65951e" at bounding box center [38, 166] width 57 height 11
click at [504, 29] on button "Unfulfilled Orders" at bounding box center [518, 36] width 56 height 14
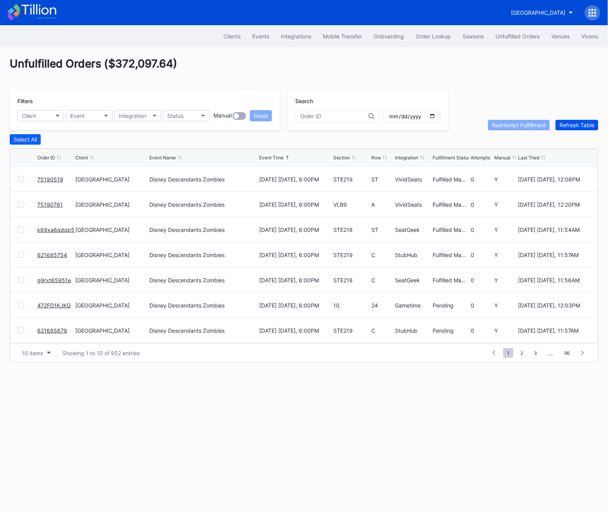
click at [577, 124] on div "Refresh Table" at bounding box center [576, 125] width 35 height 7
click at [52, 179] on link "472FD1KJKG" at bounding box center [53, 179] width 33 height 7
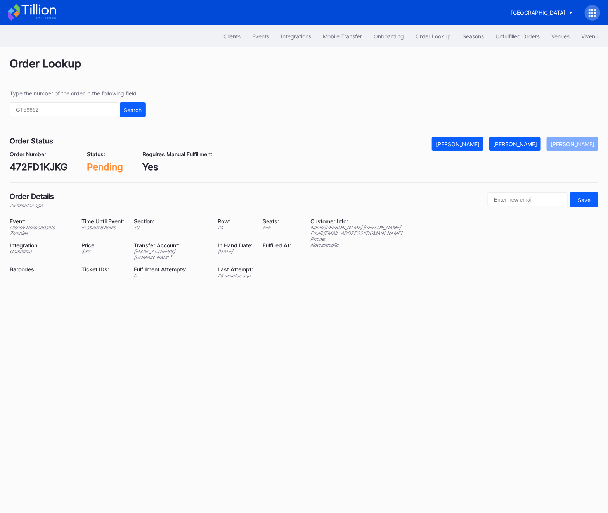
click at [25, 168] on div "472FD1KJKG" at bounding box center [39, 166] width 58 height 11
click at [524, 141] on div "[PERSON_NAME]" at bounding box center [515, 144] width 44 height 7
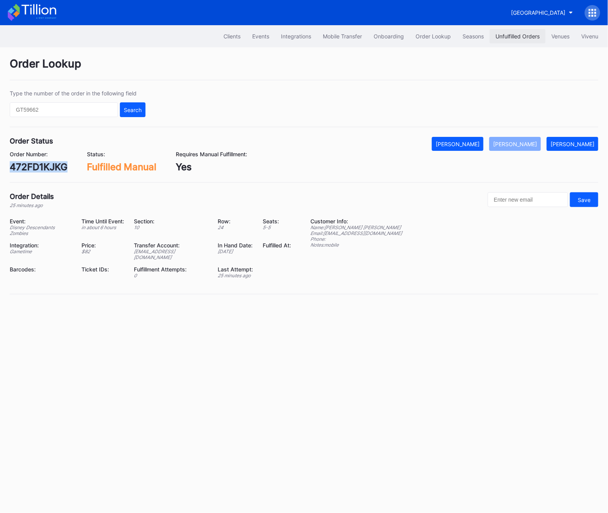
click at [500, 36] on div "Unfulfilled Orders" at bounding box center [517, 36] width 44 height 7
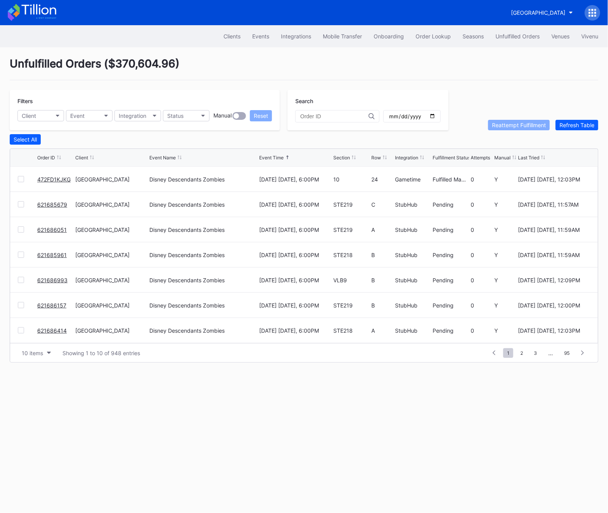
click at [500, 36] on div "Unfulfilled Orders" at bounding box center [517, 36] width 44 height 7
click at [45, 203] on link "621685679" at bounding box center [52, 204] width 30 height 7
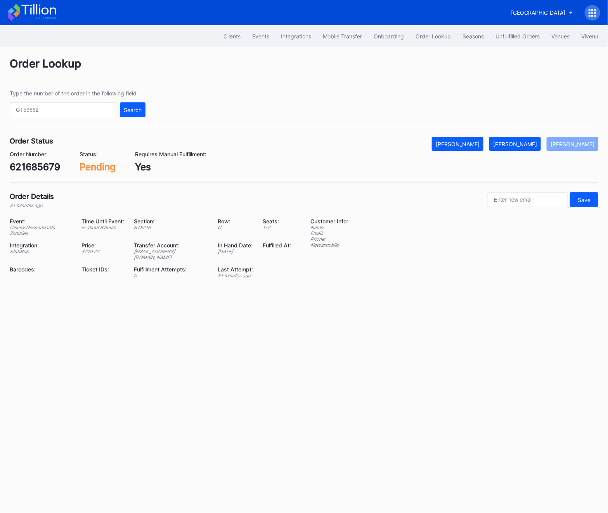
click at [15, 171] on div "621685679" at bounding box center [35, 166] width 50 height 11
click at [532, 143] on div "[PERSON_NAME]" at bounding box center [515, 144] width 44 height 7
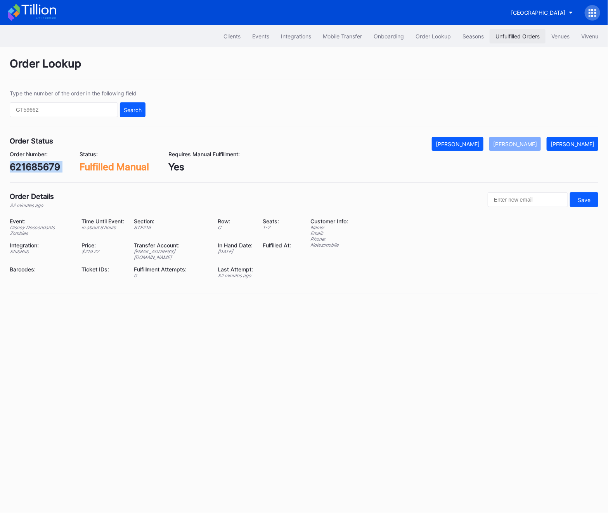
click at [512, 33] on button "Unfulfilled Orders" at bounding box center [518, 36] width 56 height 14
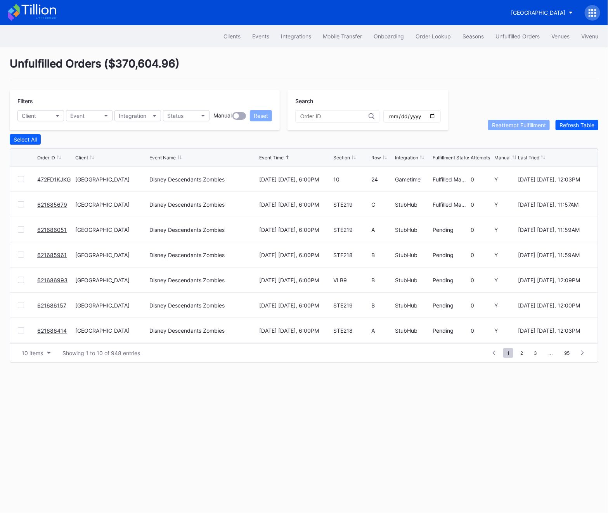
click at [45, 230] on link "621686051" at bounding box center [51, 230] width 29 height 7
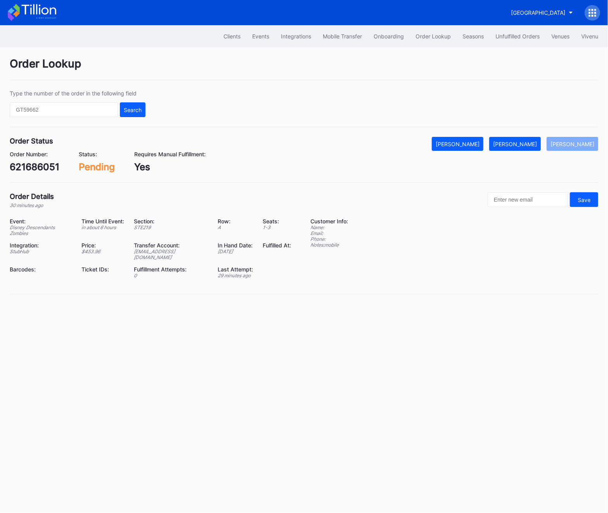
click at [46, 167] on div "621686051" at bounding box center [35, 166] width 50 height 11
click at [537, 144] on div "[PERSON_NAME]" at bounding box center [515, 144] width 44 height 7
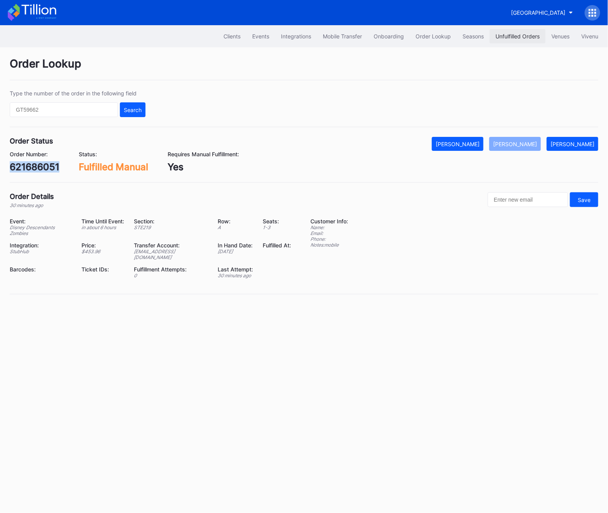
click at [530, 32] on button "Unfulfilled Orders" at bounding box center [518, 36] width 56 height 14
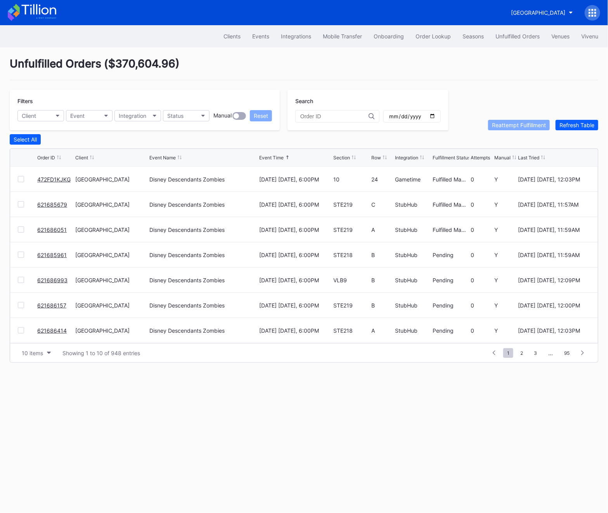
click at [568, 131] on div "Unfulfilled Orders ( $370,604.96 ) Filters Client Event Integration Status Manu…" at bounding box center [304, 209] width 608 height 325
click at [566, 126] on div "Refresh Table" at bounding box center [576, 125] width 35 height 7
click at [49, 180] on link "621685961" at bounding box center [51, 179] width 29 height 7
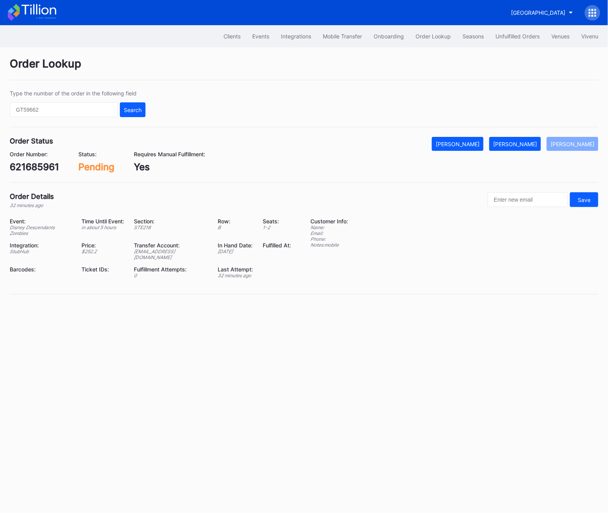
click at [42, 172] on div "621685961" at bounding box center [34, 166] width 49 height 11
click at [518, 139] on button "[PERSON_NAME]" at bounding box center [515, 144] width 52 height 14
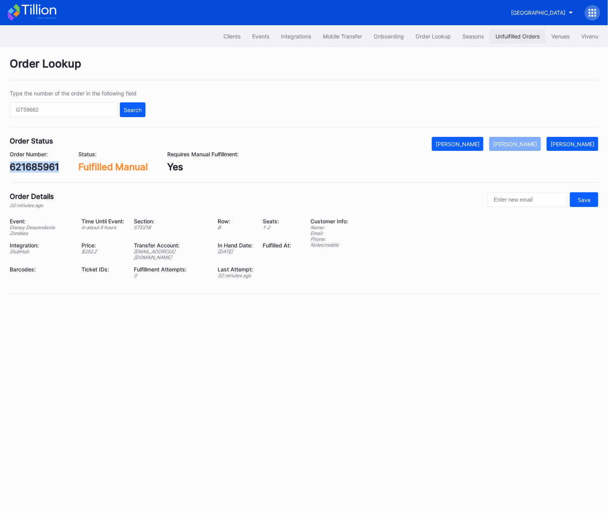
click at [520, 32] on button "Unfulfilled Orders" at bounding box center [518, 36] width 56 height 14
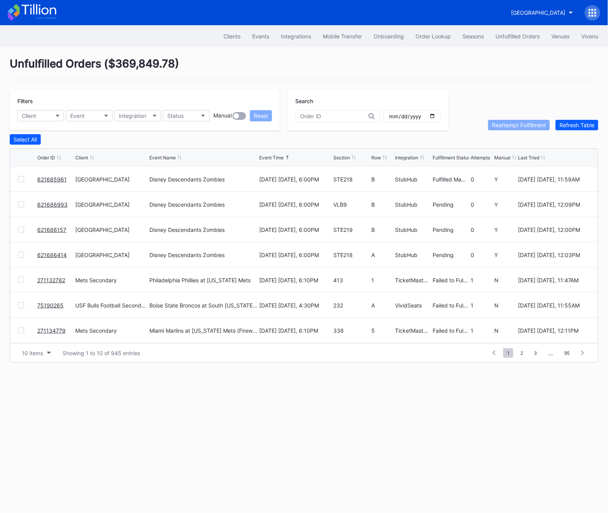
click at [585, 133] on div "Unfulfilled Orders ( $369,849.78 ) Filters Client Event Integration Status Manu…" at bounding box center [304, 209] width 608 height 325
click at [585, 120] on button "Refresh Table" at bounding box center [577, 125] width 43 height 10
click at [45, 176] on link "621686993" at bounding box center [52, 179] width 30 height 7
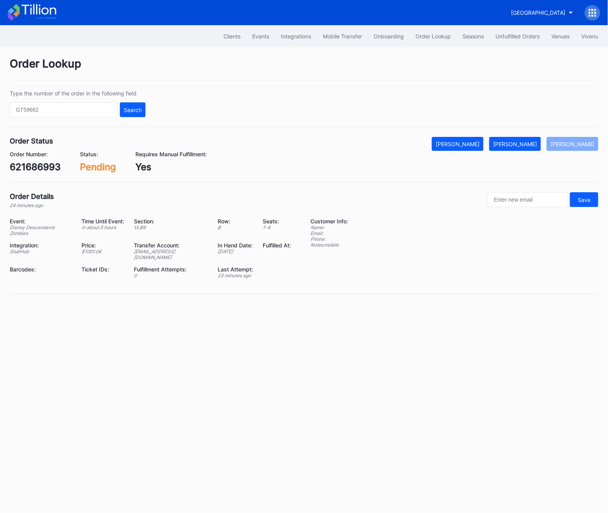
click at [39, 166] on div "621686993" at bounding box center [35, 166] width 51 height 11
click at [527, 149] on button "[PERSON_NAME]" at bounding box center [515, 144] width 52 height 14
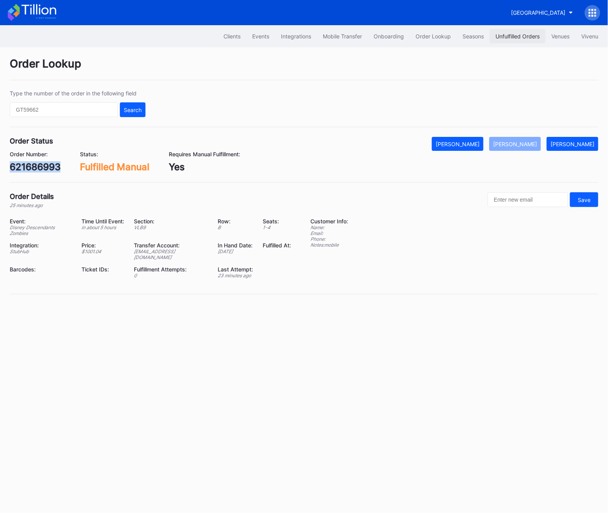
click at [499, 39] on div "Unfulfilled Orders" at bounding box center [517, 36] width 44 height 7
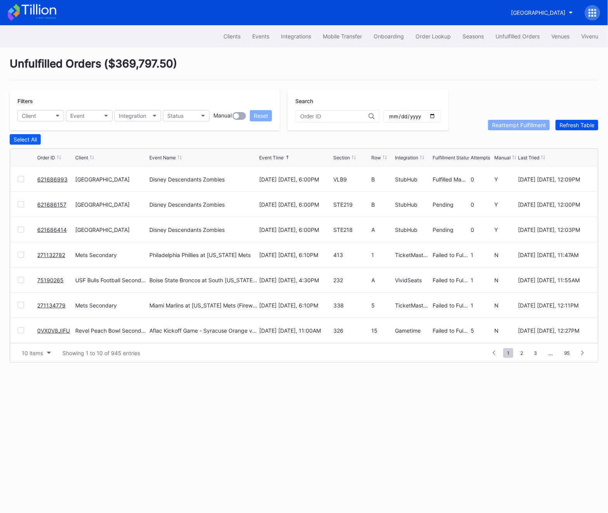
click at [591, 124] on div "Refresh Table" at bounding box center [576, 125] width 35 height 7
click at [51, 179] on link "621686157" at bounding box center [51, 179] width 29 height 7
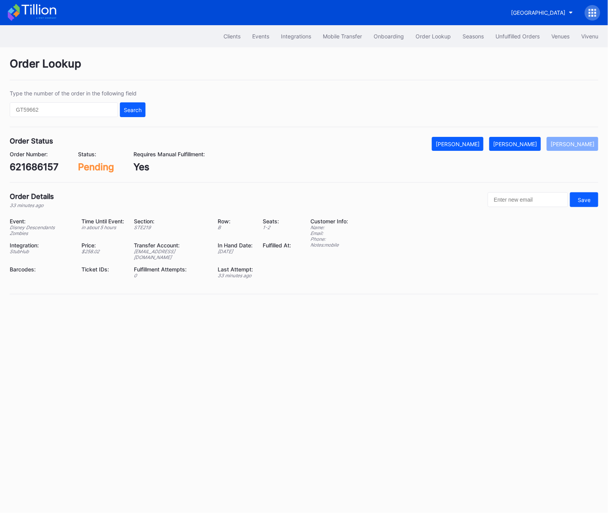
click at [48, 170] on div "621686157" at bounding box center [34, 166] width 49 height 11
click at [537, 134] on div "Order Lookup Type the number of the order in the following field Search Order S…" at bounding box center [304, 180] width 608 height 267
click at [537, 141] on div "[PERSON_NAME]" at bounding box center [515, 144] width 44 height 7
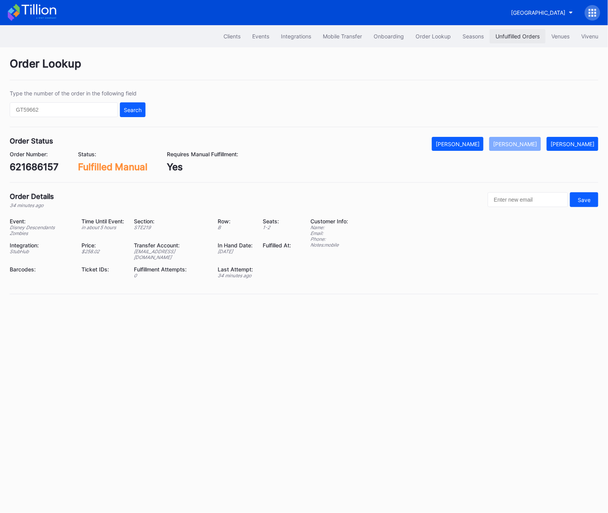
click at [507, 33] on div "Unfulfilled Orders" at bounding box center [517, 36] width 44 height 7
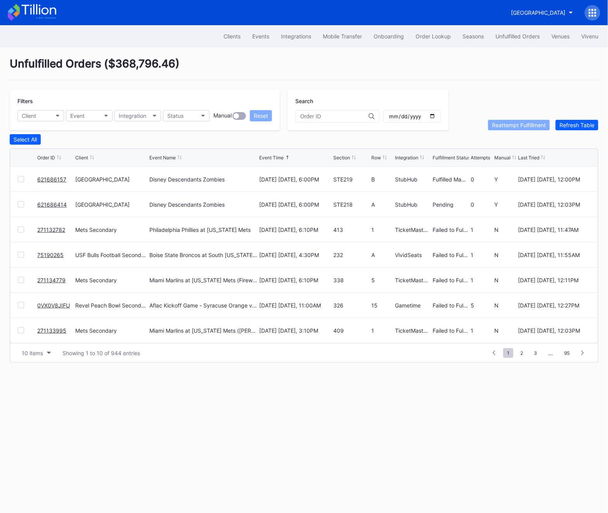
click at [48, 202] on link "621686414" at bounding box center [51, 204] width 29 height 7
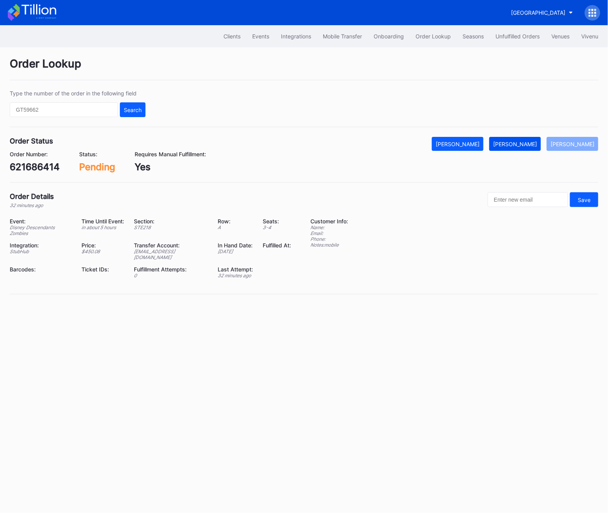
click at [525, 143] on div "[PERSON_NAME]" at bounding box center [515, 144] width 44 height 7
click at [40, 159] on div "Order Number: 621686414" at bounding box center [35, 162] width 50 height 22
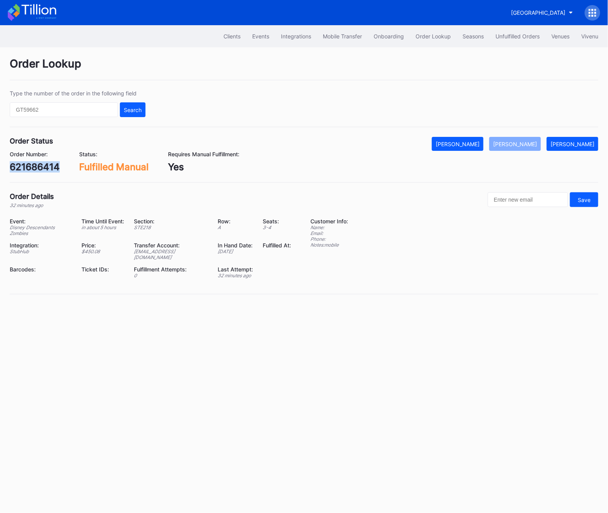
click at [40, 159] on div "Order Number: 621686414" at bounding box center [35, 162] width 50 height 22
click at [513, 34] on div "Unfulfilled Orders" at bounding box center [517, 36] width 44 height 7
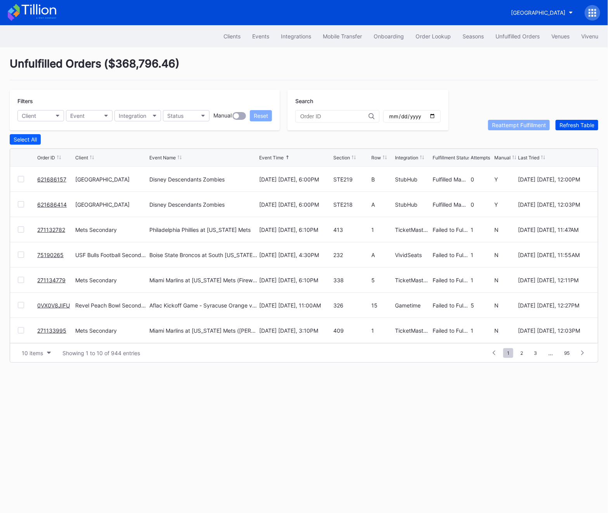
click at [580, 129] on button "Refresh Table" at bounding box center [577, 125] width 43 height 10
click at [560, 126] on div "Refresh Table" at bounding box center [576, 125] width 35 height 7
click at [48, 178] on link "532566752" at bounding box center [52, 179] width 30 height 7
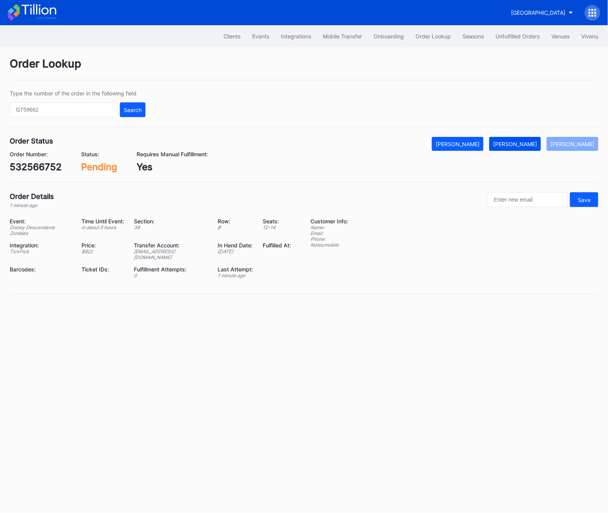
click at [516, 148] on button "[PERSON_NAME]" at bounding box center [515, 144] width 52 height 14
click at [51, 167] on div "532566752" at bounding box center [36, 166] width 52 height 11
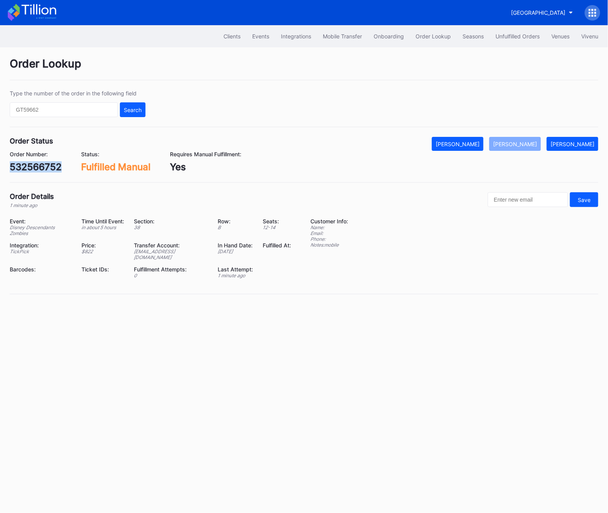
click at [51, 167] on div "532566752" at bounding box center [36, 166] width 52 height 11
click at [531, 42] on button "Unfulfilled Orders" at bounding box center [518, 36] width 56 height 14
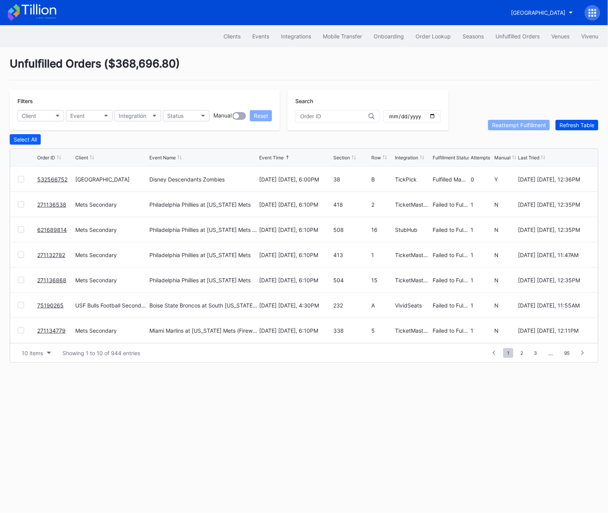
click at [575, 126] on div "Refresh Table" at bounding box center [576, 125] width 35 height 7
click at [38, 115] on button "Client" at bounding box center [40, 115] width 47 height 11
type input "met"
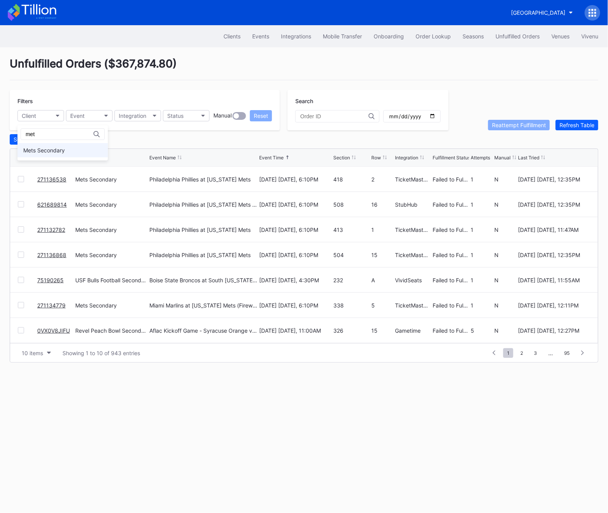
click at [86, 151] on div "Mets Secondary" at bounding box center [62, 150] width 90 height 14
click at [185, 118] on button "Status" at bounding box center [186, 115] width 47 height 11
type input "fa"
click at [187, 152] on div "Failed to Fulfill" at bounding box center [187, 150] width 36 height 7
click at [26, 138] on div "Select All" at bounding box center [25, 139] width 23 height 7
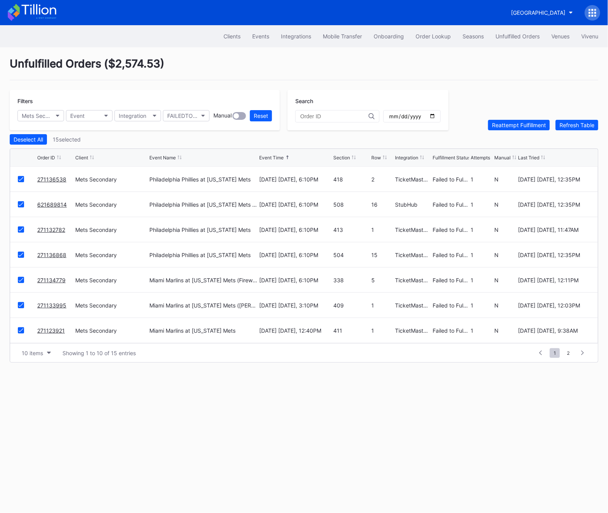
scroll to position [75, 0]
click at [536, 126] on div "Reattempt Fulfillment" at bounding box center [519, 125] width 54 height 7
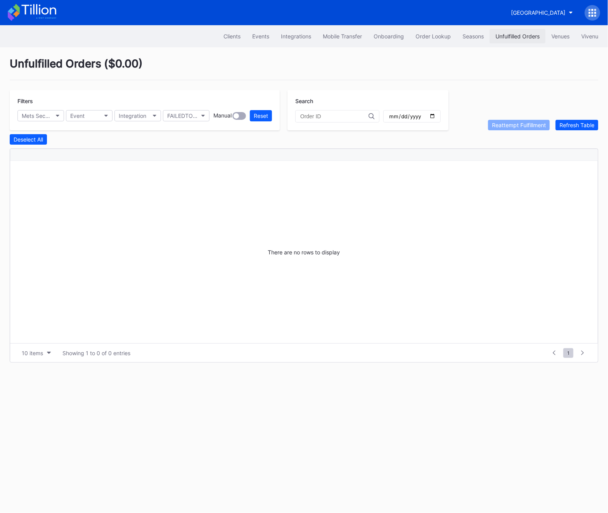
click at [513, 41] on button "Unfulfilled Orders" at bounding box center [518, 36] width 56 height 14
click at [529, 35] on div "Unfulfilled Orders" at bounding box center [517, 36] width 44 height 7
click at [567, 117] on div "Filters Mets Secondary Event Integration FAILEDTOFULFILL Manual Reset Search Re…" at bounding box center [304, 110] width 589 height 40
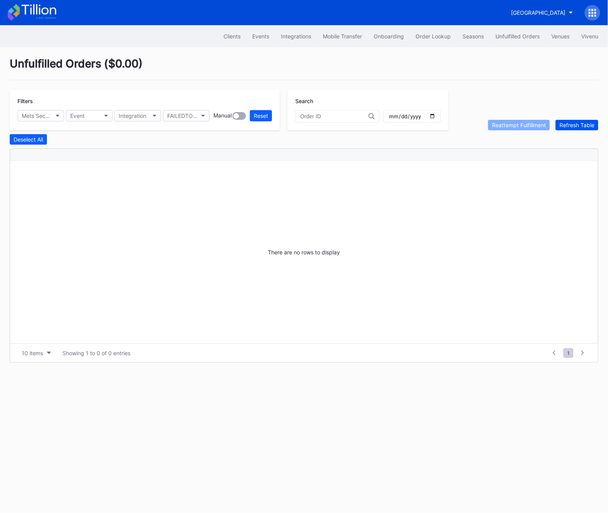
click at [567, 120] on button "Refresh Table" at bounding box center [577, 125] width 43 height 10
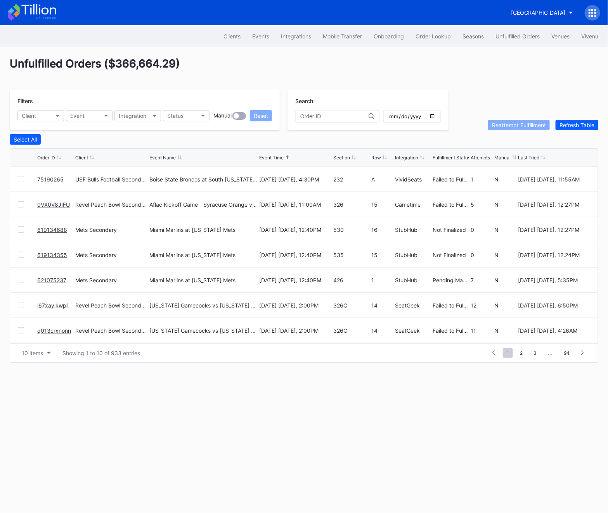
click at [51, 177] on link "75190265" at bounding box center [50, 179] width 26 height 7
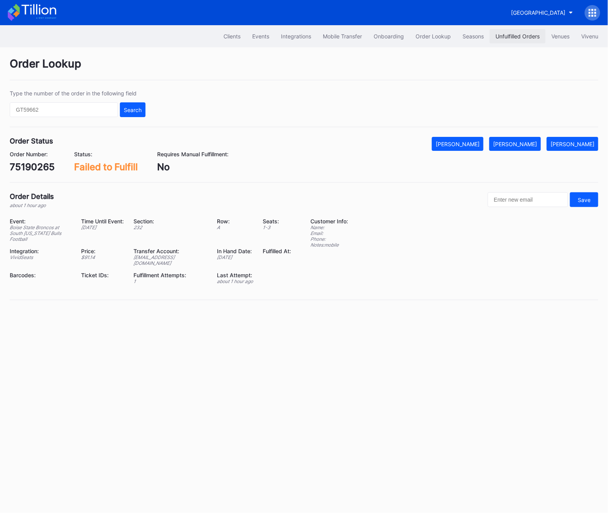
click at [521, 34] on div "Unfulfilled Orders" at bounding box center [517, 36] width 44 height 7
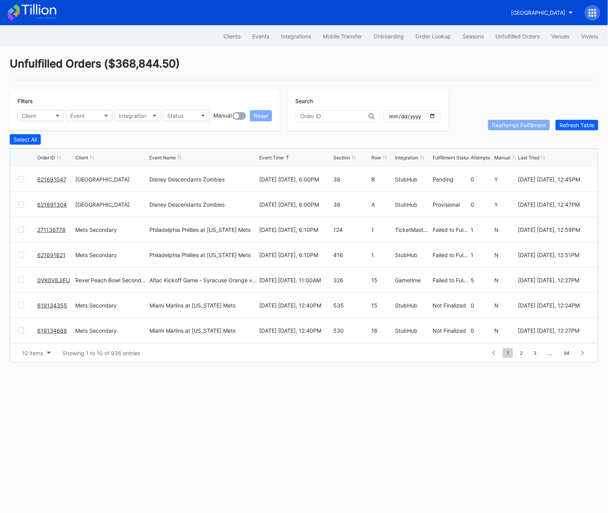
click at [51, 181] on link "621691047" at bounding box center [51, 179] width 29 height 7
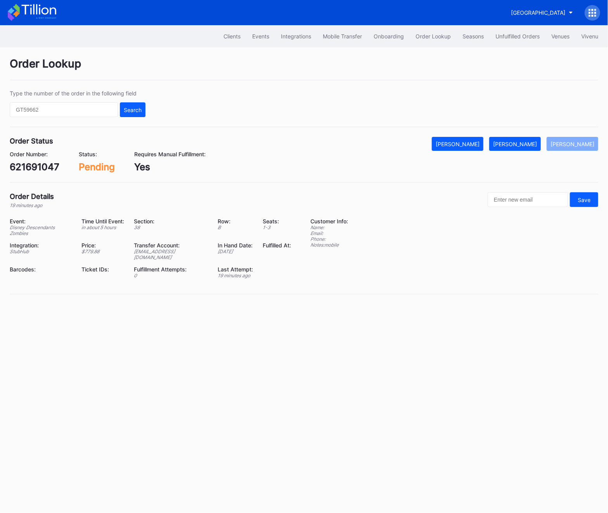
click at [35, 165] on div "621691047" at bounding box center [35, 166] width 50 height 11
copy div "621691047"
click at [33, 168] on div "621691047" at bounding box center [35, 166] width 50 height 11
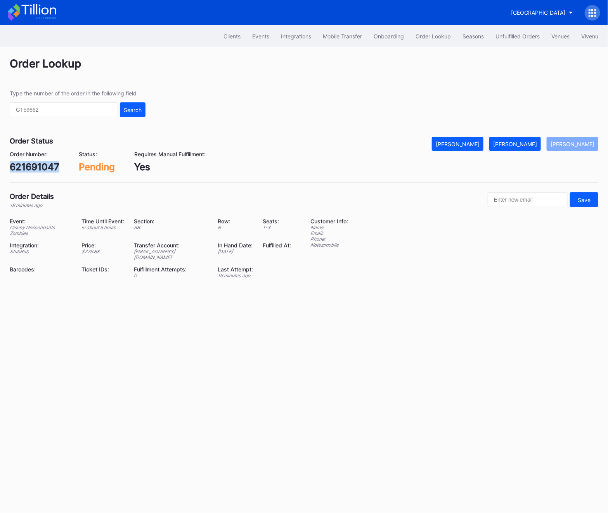
click at [33, 168] on div "621691047" at bounding box center [35, 166] width 50 height 11
click at [33, 162] on div "621691047" at bounding box center [35, 166] width 50 height 11
click at [517, 147] on div "Mark Fulfilled" at bounding box center [515, 144] width 44 height 7
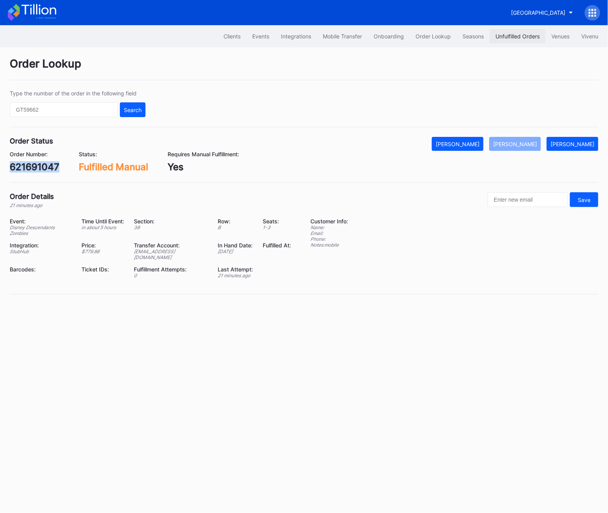
click at [493, 40] on button "Unfulfilled Orders" at bounding box center [518, 36] width 56 height 14
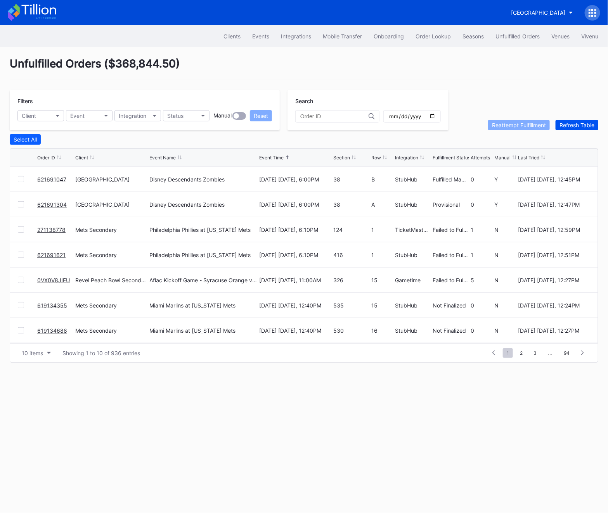
click at [571, 123] on div "Refresh Table" at bounding box center [576, 125] width 35 height 7
click at [69, 178] on div "621691304" at bounding box center [55, 179] width 36 height 25
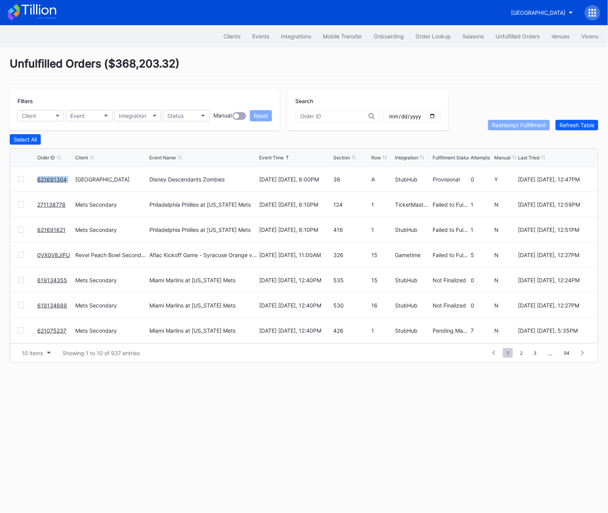
click at [69, 178] on div "621691304" at bounding box center [55, 179] width 36 height 25
copy link "621691304"
click at [571, 122] on div "Refresh Table" at bounding box center [576, 125] width 35 height 7
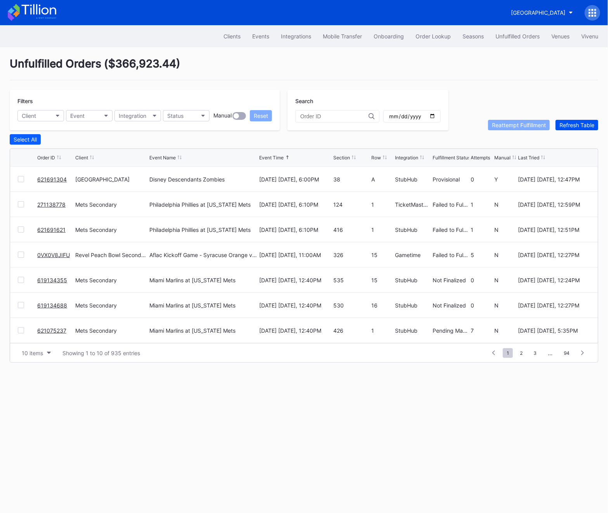
click at [571, 122] on div "Refresh Table" at bounding box center [576, 125] width 35 height 7
click at [575, 121] on button "Refresh Table" at bounding box center [577, 125] width 43 height 10
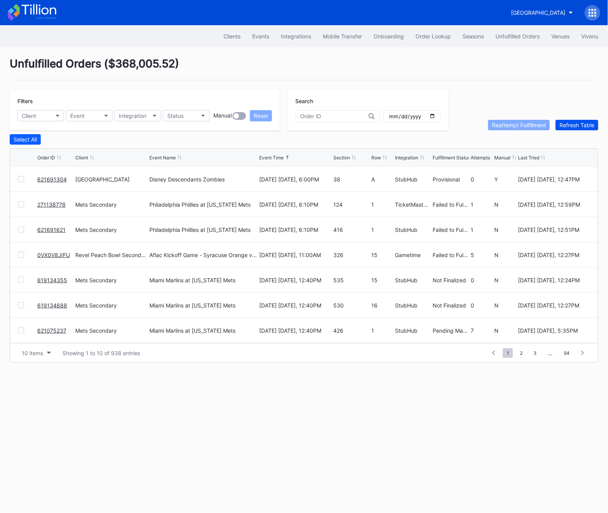
click at [575, 121] on button "Refresh Table" at bounding box center [577, 125] width 43 height 10
click at [572, 125] on div "Refresh Table" at bounding box center [576, 125] width 35 height 7
click at [572, 123] on div "Refresh Table" at bounding box center [576, 125] width 35 height 7
click at [46, 204] on link "618398355" at bounding box center [52, 204] width 31 height 7
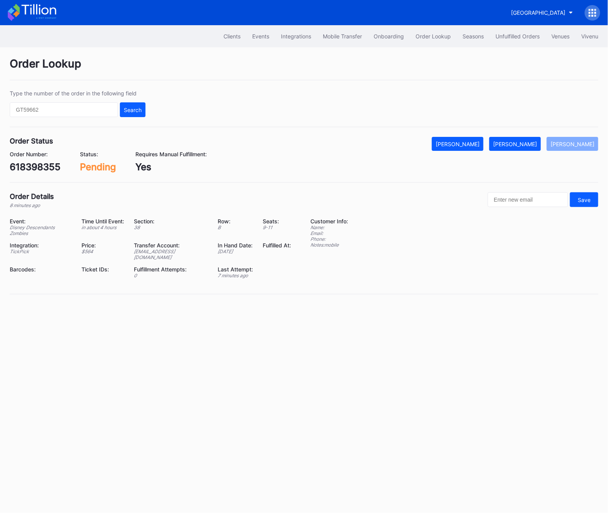
click at [50, 169] on div "618398355" at bounding box center [35, 166] width 51 height 11
copy div "618398355"
click at [28, 161] on div "Order Number: 618398355" at bounding box center [35, 162] width 51 height 22
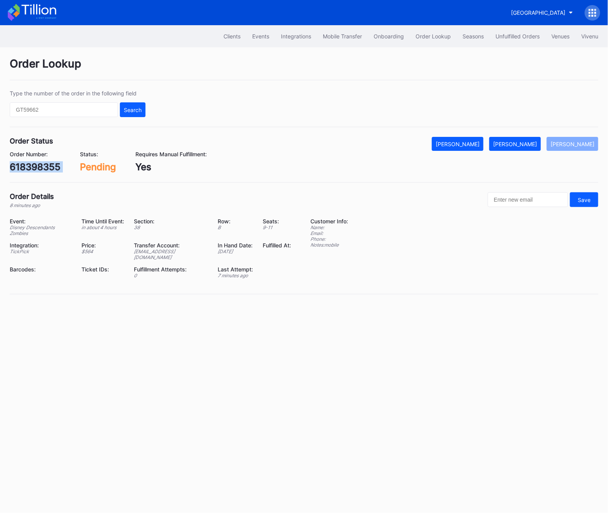
click at [28, 161] on div "Order Number: 618398355" at bounding box center [35, 162] width 51 height 22
copy div "618398355"
click at [527, 146] on div "[PERSON_NAME]" at bounding box center [515, 144] width 44 height 7
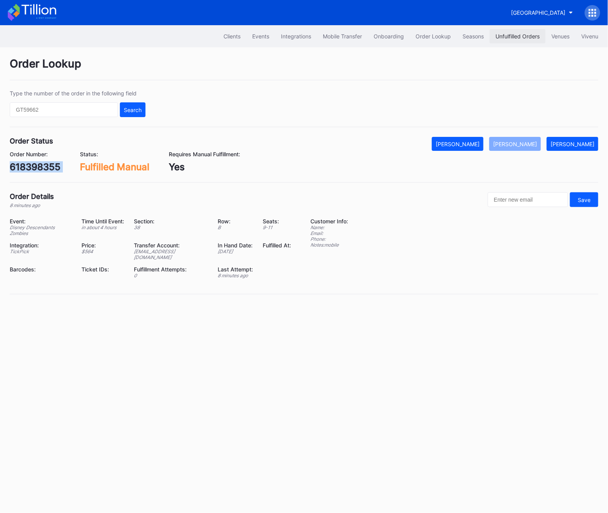
click at [528, 36] on div "Unfulfilled Orders" at bounding box center [517, 36] width 44 height 7
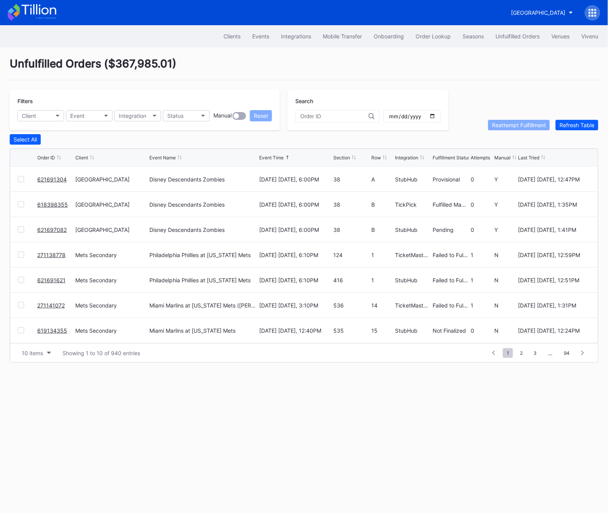
click at [50, 230] on link "621697082" at bounding box center [51, 230] width 29 height 7
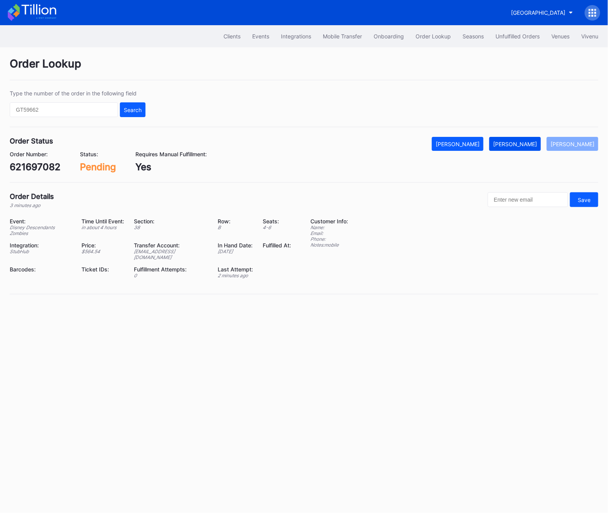
click at [523, 144] on div "[PERSON_NAME]" at bounding box center [515, 144] width 44 height 7
click at [26, 170] on div "621697082" at bounding box center [35, 166] width 51 height 11
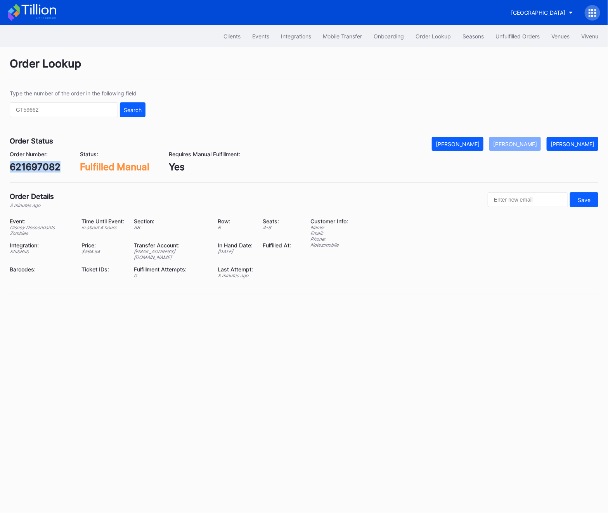
click at [26, 170] on div "621697082" at bounding box center [35, 166] width 51 height 11
copy div "621697082"
click at [31, 164] on div "621697082" at bounding box center [35, 166] width 51 height 11
click at [36, 169] on div "621697082" at bounding box center [35, 166] width 51 height 11
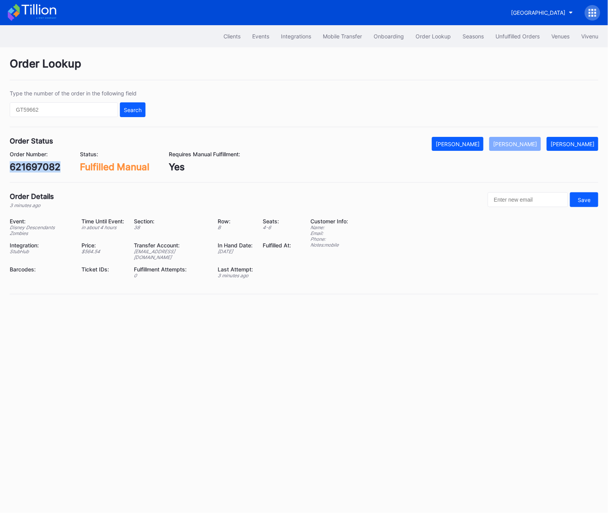
click at [36, 169] on div "621697082" at bounding box center [35, 166] width 51 height 11
click at [509, 35] on div "Unfulfilled Orders" at bounding box center [517, 36] width 44 height 7
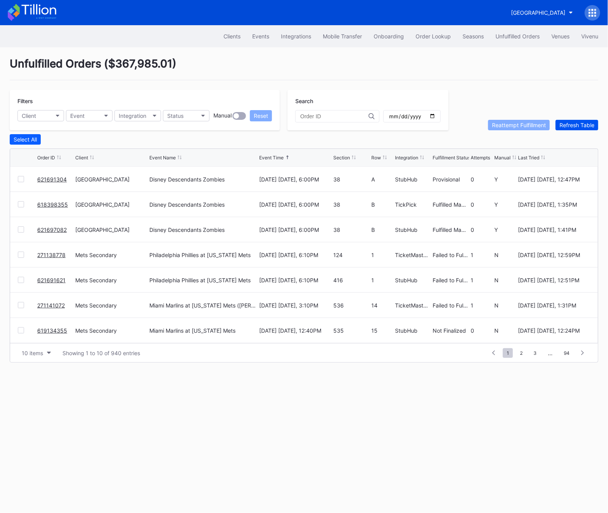
click at [582, 122] on div "Refresh Table" at bounding box center [576, 125] width 35 height 7
click at [56, 178] on link "621691304" at bounding box center [51, 179] width 29 height 7
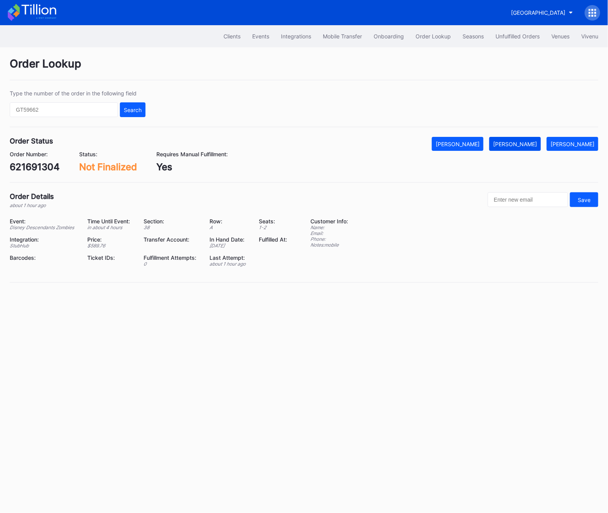
click at [518, 146] on div "[PERSON_NAME]" at bounding box center [515, 144] width 44 height 7
drag, startPoint x: 518, startPoint y: 146, endPoint x: 485, endPoint y: 128, distance: 37.3
click at [485, 128] on div "Order Lookup Type the number of the order in the following field Search Order S…" at bounding box center [304, 174] width 608 height 255
click at [479, 137] on button "[PERSON_NAME]" at bounding box center [458, 144] width 52 height 14
click at [517, 34] on div "Unfulfilled Orders" at bounding box center [517, 36] width 44 height 7
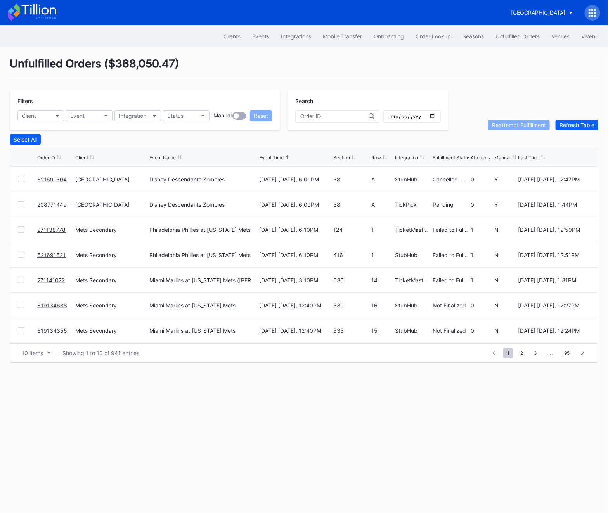
click at [52, 201] on link "208771449" at bounding box center [51, 204] width 29 height 7
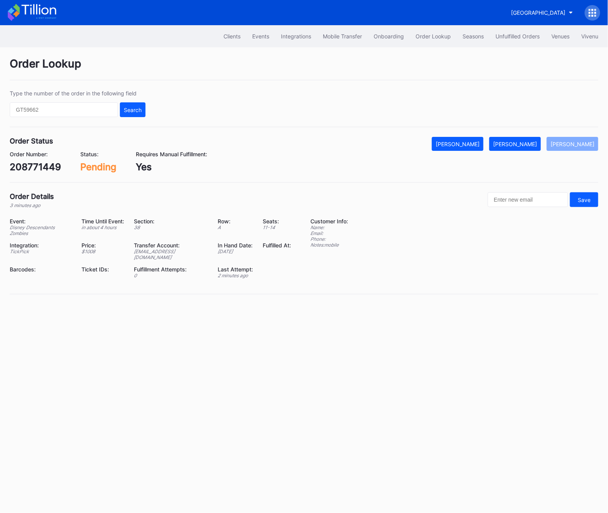
click at [524, 135] on div "Order Lookup Type the number of the order in the following field Search Order S…" at bounding box center [304, 180] width 608 height 267
click at [529, 148] on button "[PERSON_NAME]" at bounding box center [515, 144] width 52 height 14
click at [25, 163] on div "208771449" at bounding box center [35, 166] width 51 height 11
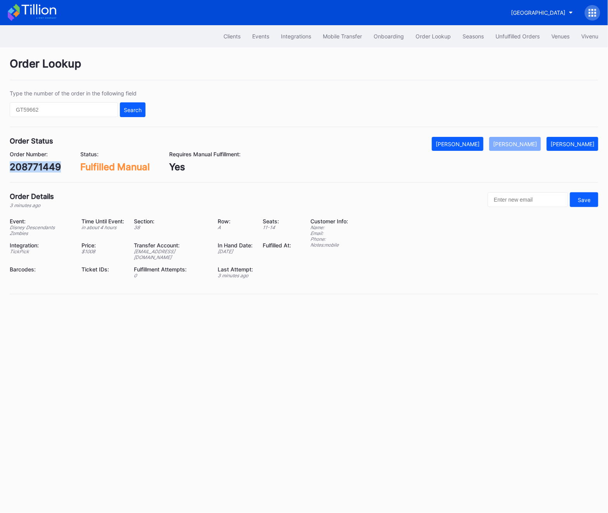
click at [25, 163] on div "208771449" at bounding box center [35, 166] width 51 height 11
copy div "208771449"
click at [511, 33] on button "Unfulfilled Orders" at bounding box center [518, 36] width 56 height 14
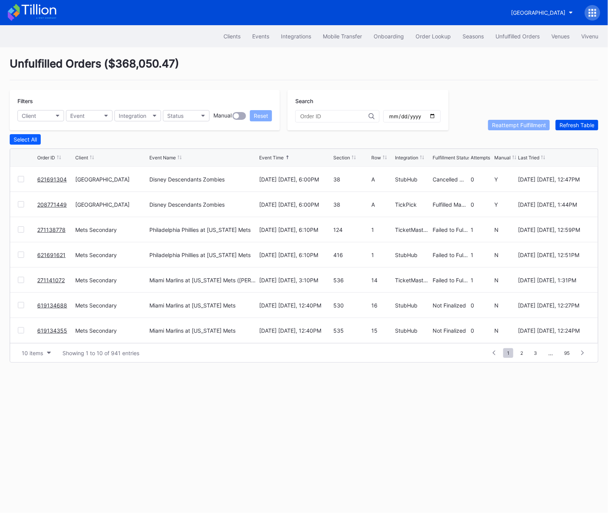
click at [581, 123] on div "Refresh Table" at bounding box center [576, 125] width 35 height 7
click at [50, 179] on link "621697601" at bounding box center [51, 179] width 29 height 7
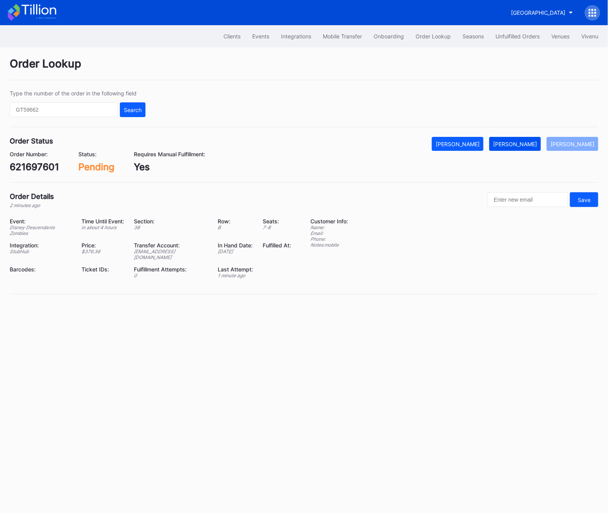
click at [531, 145] on div "[PERSON_NAME]" at bounding box center [515, 144] width 44 height 7
click at [44, 161] on div "621697601" at bounding box center [34, 166] width 49 height 11
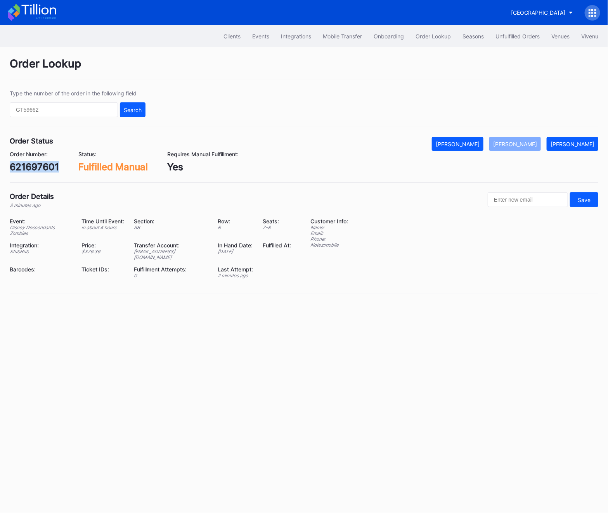
click at [44, 161] on div "621697601" at bounding box center [34, 166] width 49 height 11
copy div "621697601"
click at [78, 116] on input "text" at bounding box center [64, 109] width 108 height 15
paste input "621697631"
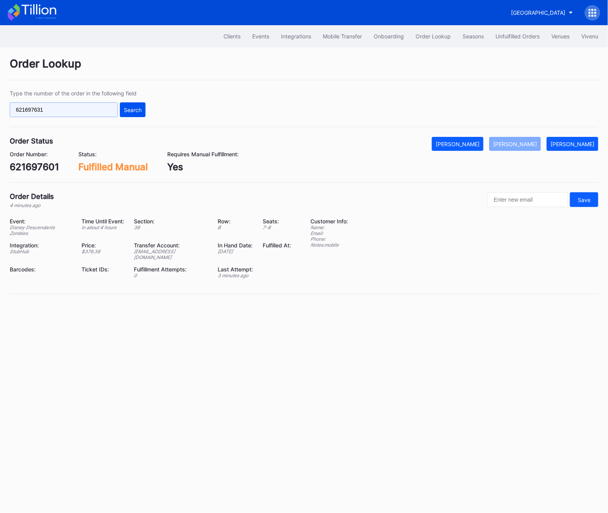
type input "621697631"
click at [126, 108] on div "Search" at bounding box center [133, 110] width 18 height 7
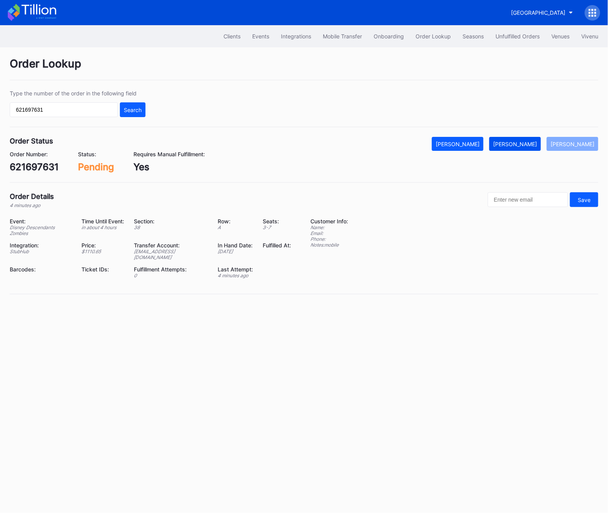
click at [537, 144] on div "[PERSON_NAME]" at bounding box center [515, 144] width 44 height 7
click at [26, 162] on div "621697631" at bounding box center [34, 166] width 49 height 11
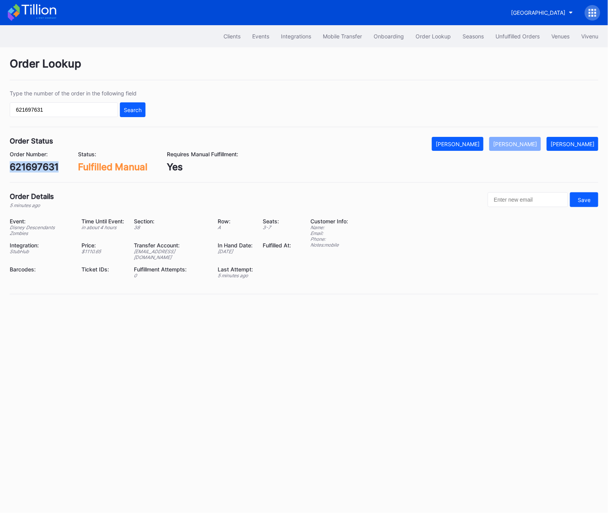
click at [26, 162] on div "621697631" at bounding box center [34, 166] width 49 height 11
copy div "621697631"
click at [504, 36] on div "Unfulfilled Orders" at bounding box center [517, 36] width 44 height 7
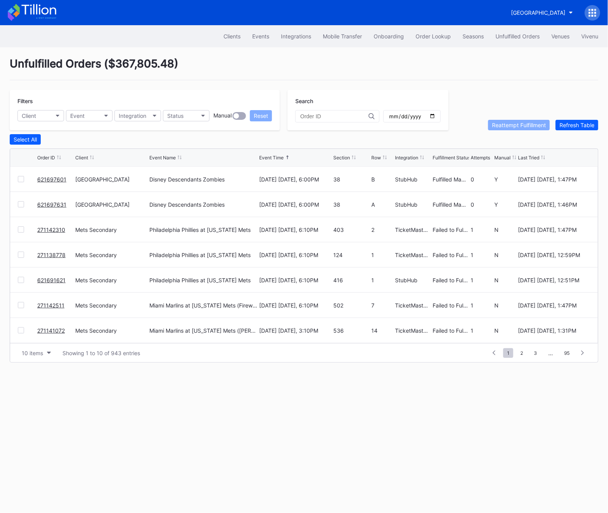
click at [504, 36] on div "Unfulfilled Orders" at bounding box center [517, 36] width 44 height 7
click at [583, 130] on div "Unfulfilled Orders ( $367,805.48 ) Filters Client Event Integration Status Manu…" at bounding box center [304, 209] width 608 height 325
click at [583, 125] on div "Refresh Table" at bounding box center [576, 125] width 35 height 7
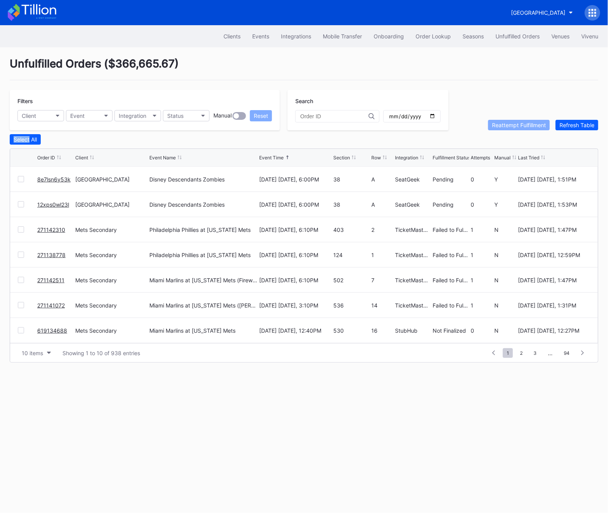
scroll to position [75, 0]
click at [521, 354] on span "2" at bounding box center [521, 353] width 10 height 10
click at [46, 110] on button "Client" at bounding box center [40, 115] width 47 height 11
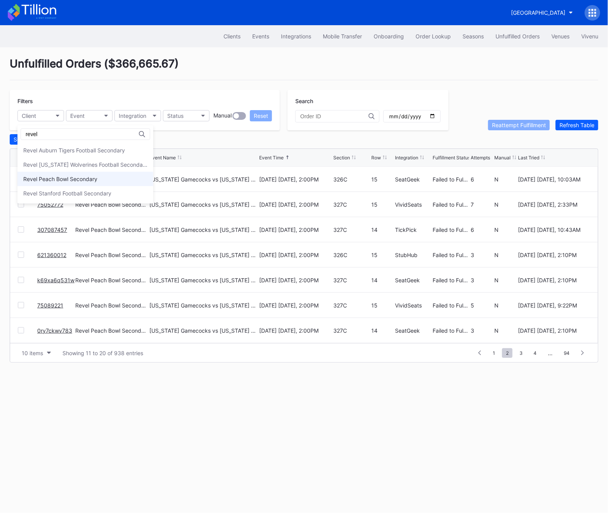
type input "revel"
click at [61, 178] on div "Revel Peach Bowl Secondary" at bounding box center [60, 179] width 74 height 7
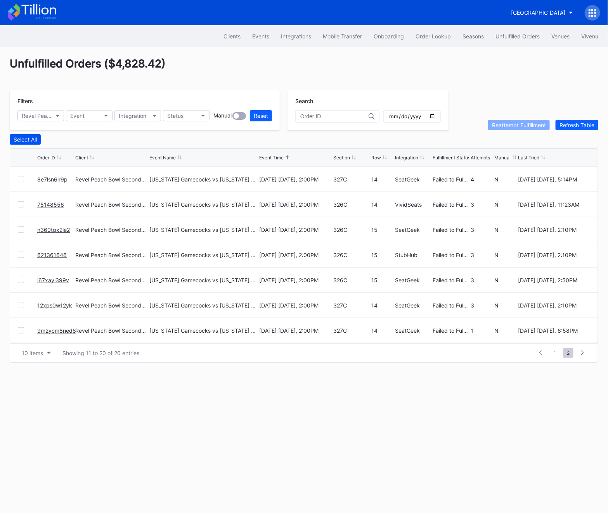
click at [23, 139] on div "Select All" at bounding box center [25, 139] width 23 height 7
click at [504, 123] on div "Reattempt Fulfillment" at bounding box center [519, 125] width 54 height 7
click at [536, 351] on div at bounding box center [541, 353] width 12 height 11
click at [257, 113] on div "Reset" at bounding box center [261, 116] width 14 height 7
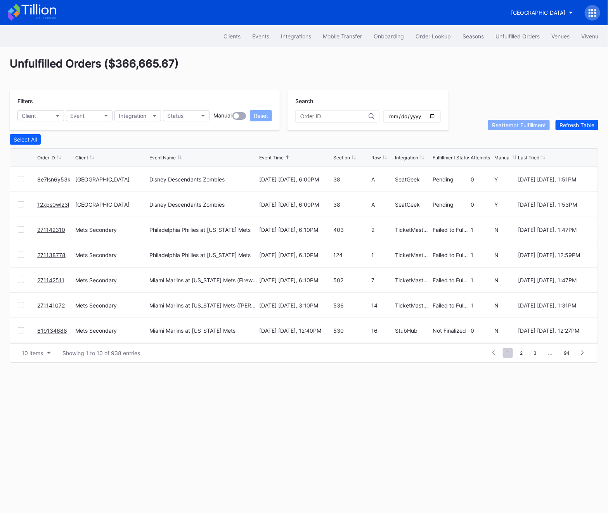
click at [55, 180] on link "8e7lsn6y53k" at bounding box center [53, 179] width 33 height 7
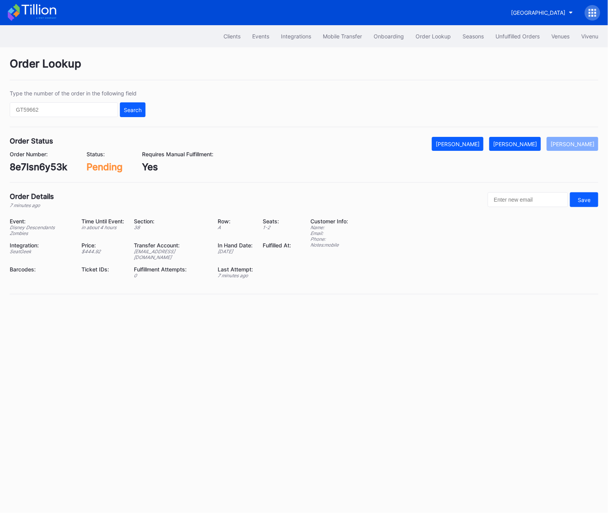
click at [40, 168] on div "8e7lsn6y53k" at bounding box center [38, 166] width 57 height 11
copy div "8e7lsn6y53k"
click at [529, 142] on div "[PERSON_NAME]" at bounding box center [515, 144] width 44 height 7
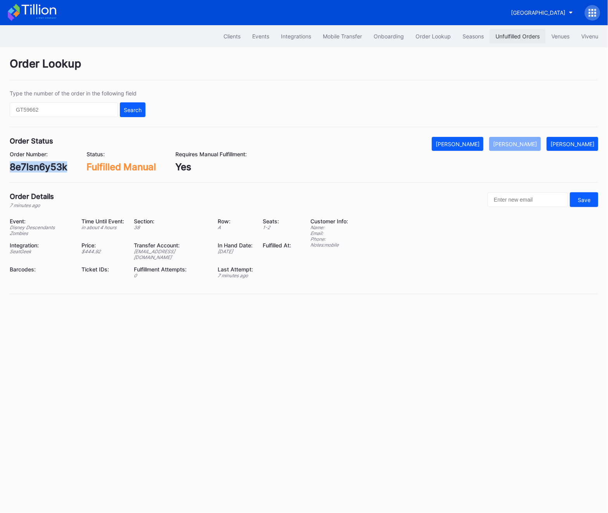
click at [514, 38] on div "Unfulfilled Orders" at bounding box center [517, 36] width 44 height 7
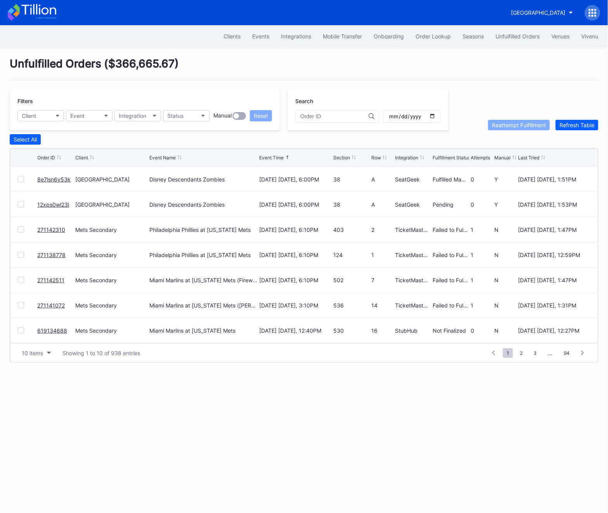
click at [55, 208] on div "12xps0wl23l" at bounding box center [55, 204] width 36 height 25
click at [55, 204] on link "12xps0wl23l" at bounding box center [53, 204] width 32 height 7
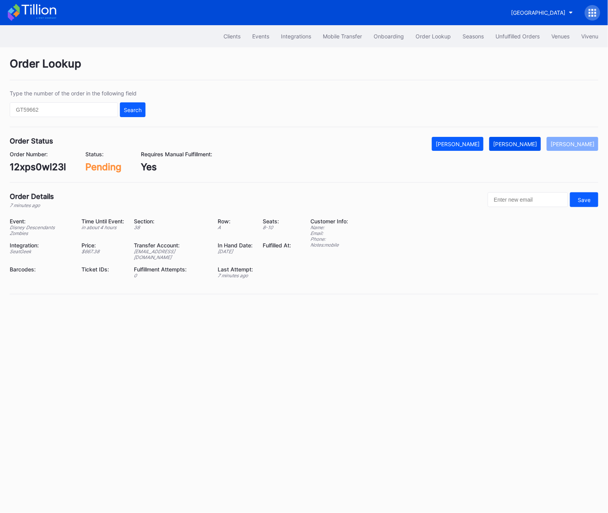
click at [531, 147] on button "[PERSON_NAME]" at bounding box center [515, 144] width 52 height 14
click at [27, 164] on div "12xps0wl23l" at bounding box center [38, 166] width 56 height 11
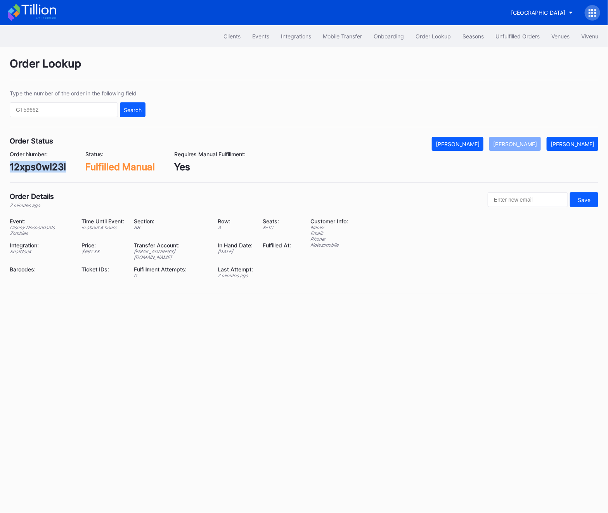
click at [27, 164] on div "12xps0wl23l" at bounding box center [38, 166] width 56 height 11
copy div "12xps0wl23l"
click at [517, 37] on div "Unfulfilled Orders" at bounding box center [517, 36] width 44 height 7
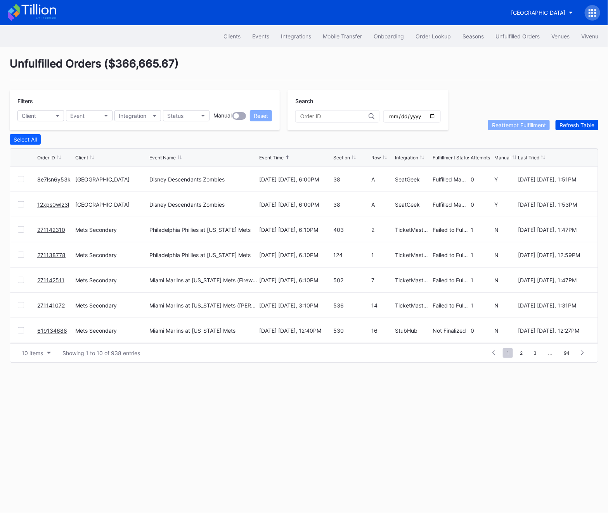
click at [585, 127] on div "Refresh Table" at bounding box center [576, 125] width 35 height 7
click at [578, 125] on div "Refresh Table" at bounding box center [576, 125] width 35 height 7
click at [52, 179] on link "22p1sd0ov2e" at bounding box center [54, 179] width 35 height 7
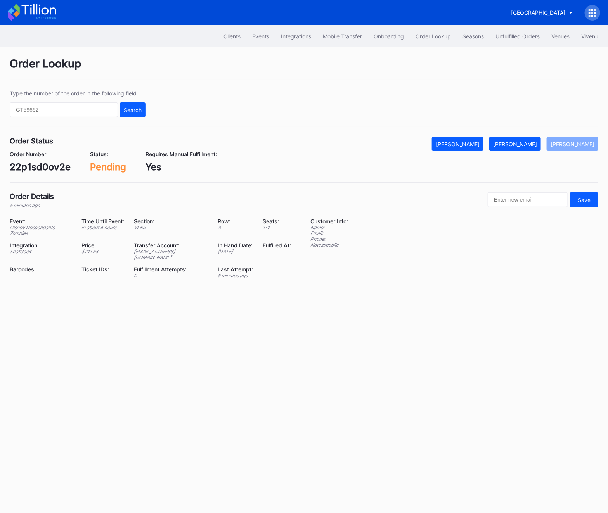
click at [549, 147] on div "Order Status Mark Cancelled [PERSON_NAME] [PERSON_NAME]" at bounding box center [304, 144] width 589 height 14
click at [537, 147] on div "[PERSON_NAME]" at bounding box center [515, 144] width 44 height 7
click at [44, 163] on div "22p1sd0ov2e" at bounding box center [40, 166] width 61 height 11
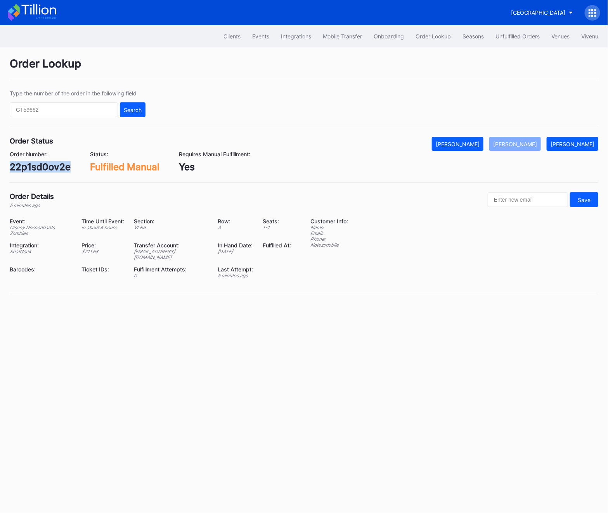
click at [44, 163] on div "22p1sd0ov2e" at bounding box center [40, 166] width 61 height 11
copy div "22p1sd0ov2e"
click at [521, 28] on div "Clients Events Integrations Mobile Transfer Onboarding Order Lookup Seasons Unf…" at bounding box center [304, 36] width 608 height 22
click at [517, 37] on div "Unfulfilled Orders" at bounding box center [517, 36] width 44 height 7
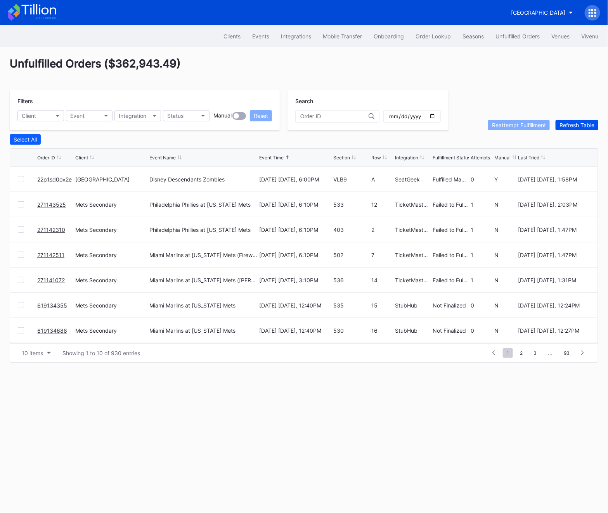
click at [590, 124] on div "Refresh Table" at bounding box center [576, 125] width 35 height 7
click at [19, 255] on div at bounding box center [21, 255] width 6 height 6
click at [20, 228] on div at bounding box center [21, 230] width 6 height 6
click at [20, 200] on div "271142310 Mets Secondary Philadelphia Phillies at [US_STATE] Mets [DATE] [DATE]…" at bounding box center [304, 204] width 588 height 25
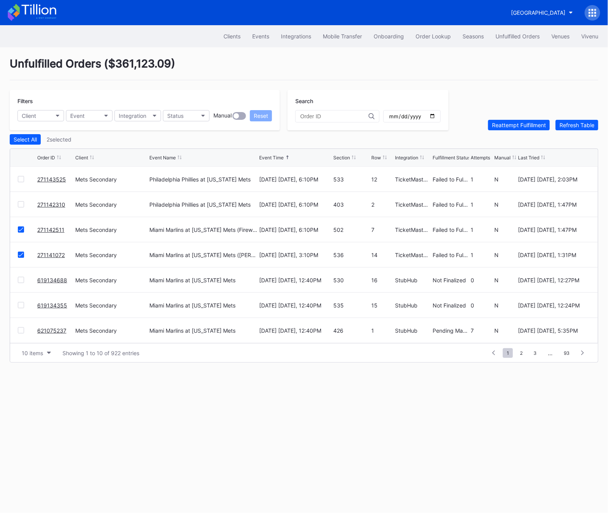
click at [20, 203] on div at bounding box center [21, 204] width 6 height 6
click at [20, 177] on div at bounding box center [21, 179] width 6 height 6
click at [505, 122] on div "Reattempt Fulfillment" at bounding box center [519, 125] width 54 height 7
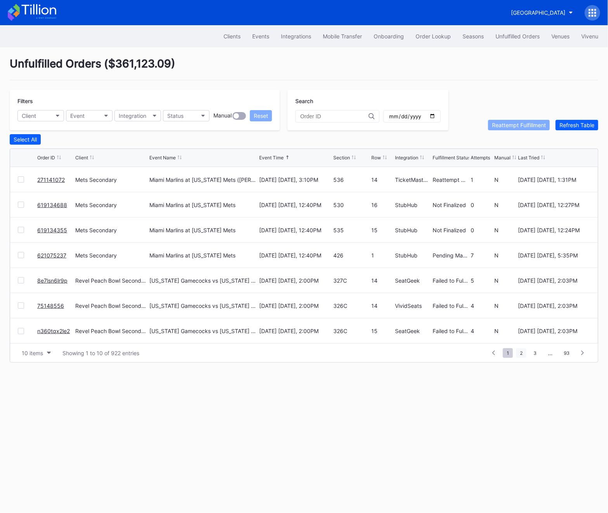
click at [523, 354] on span "2" at bounding box center [521, 353] width 10 height 10
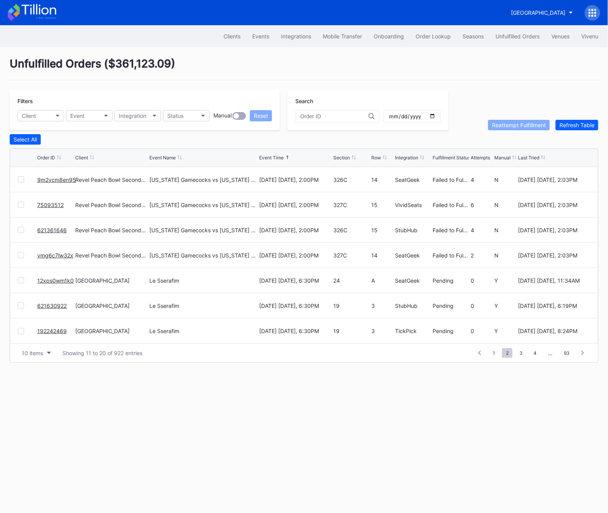
scroll to position [0, 0]
